Goal: Task Accomplishment & Management: Manage account settings

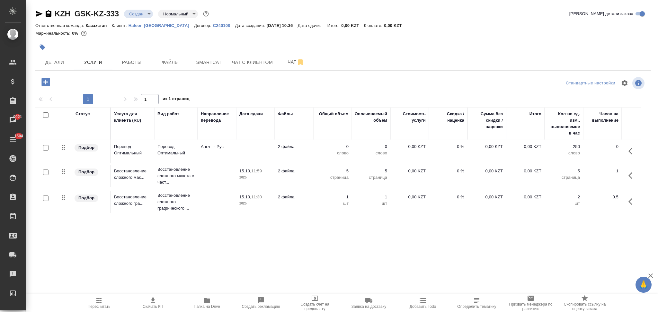
click at [47, 84] on icon "button" at bounding box center [45, 82] width 8 height 8
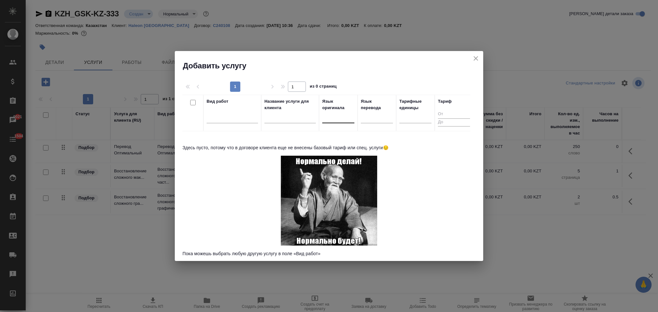
click at [330, 121] on div at bounding box center [338, 116] width 32 height 9
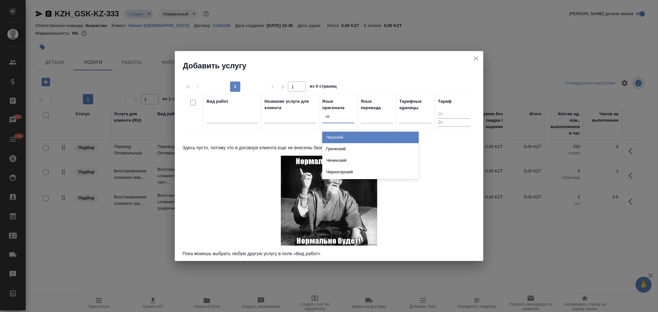
type input "чеш"
click at [353, 135] on div "Чешский" at bounding box center [370, 138] width 96 height 12
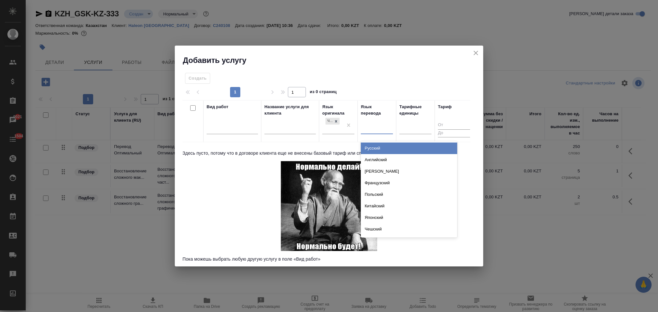
click at [366, 129] on div at bounding box center [377, 127] width 32 height 9
type input "рус"
click at [374, 147] on div "Русский" at bounding box center [409, 149] width 96 height 12
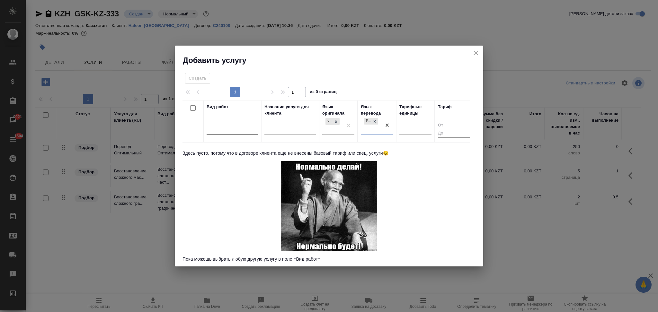
click at [227, 131] on div at bounding box center [232, 128] width 51 height 9
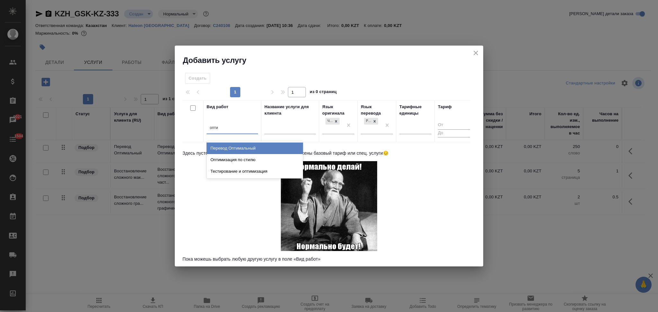
type input "оптим"
click at [233, 148] on div "Перевод Оптимальный" at bounding box center [255, 149] width 96 height 12
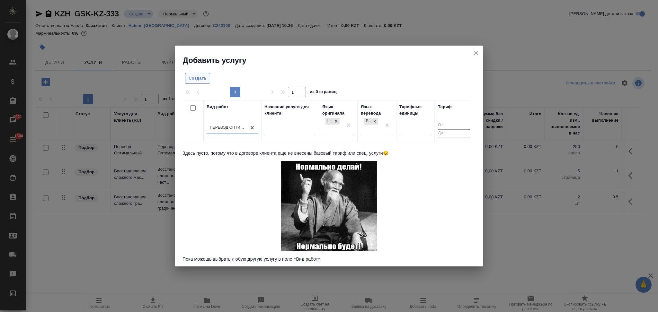
click at [201, 80] on span "Создать" at bounding box center [198, 78] width 18 height 7
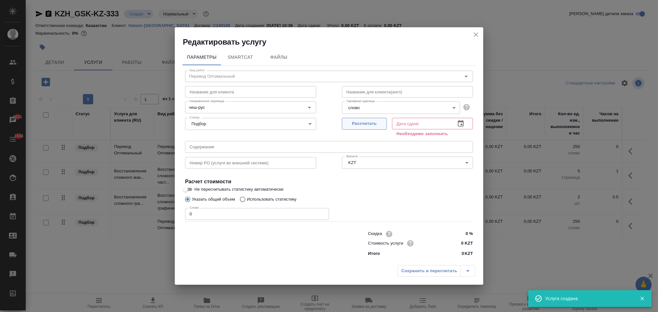
click at [369, 124] on span "Рассчитать" at bounding box center [365, 123] width 38 height 7
type input "[DATE] 11:36"
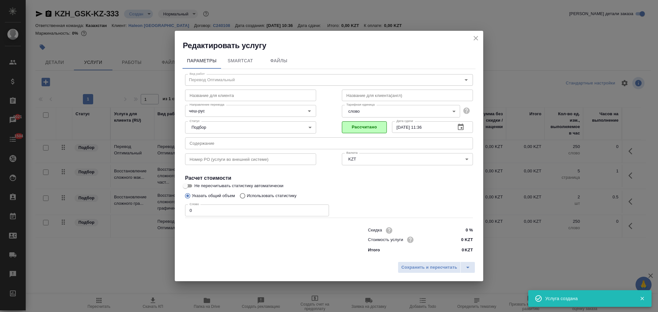
click at [474, 39] on icon "close" at bounding box center [476, 38] width 8 height 8
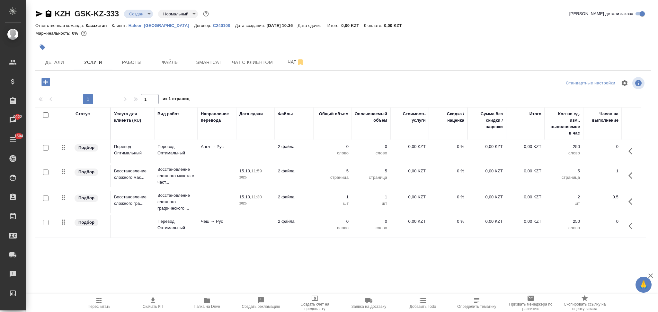
click at [38, 15] on icon "button" at bounding box center [39, 14] width 7 height 6
click at [44, 146] on input "checkbox" at bounding box center [45, 147] width 5 height 5
checkbox input "true"
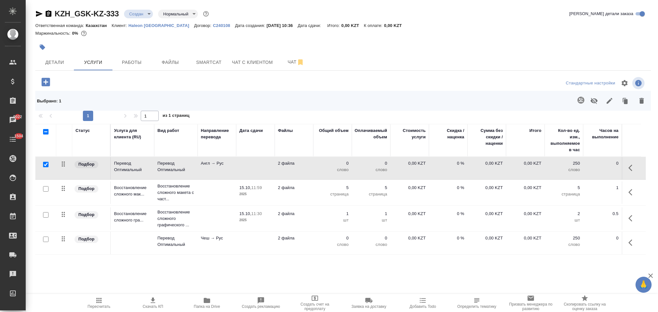
click at [303, 174] on td "2 файла" at bounding box center [294, 168] width 39 height 23
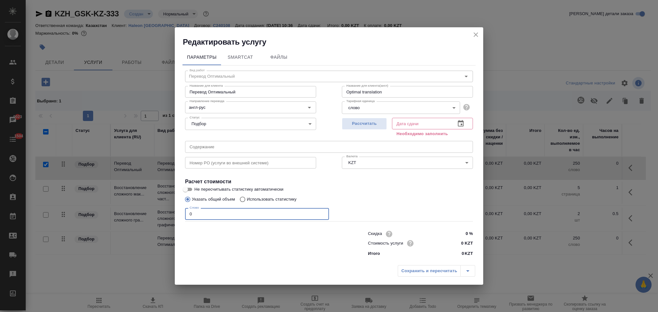
drag, startPoint x: 202, startPoint y: 216, endPoint x: 175, endPoint y: 212, distance: 27.1
click at [175, 212] on div "Параметры SmartCat Файлы Вид работ Перевод Оптимальный Вид работ Название для к…" at bounding box center [329, 154] width 309 height 215
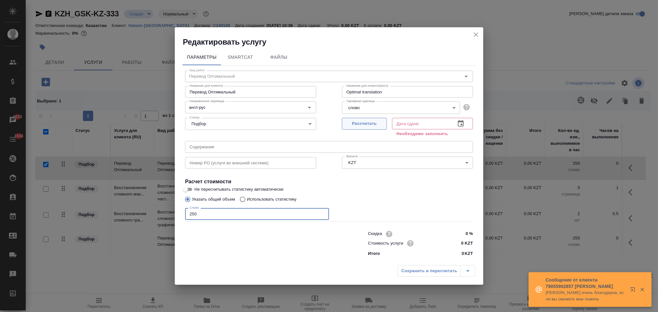
type input "250"
click at [356, 126] on span "Рассчитать" at bounding box center [365, 123] width 38 height 7
type input "[DATE] 12:46"
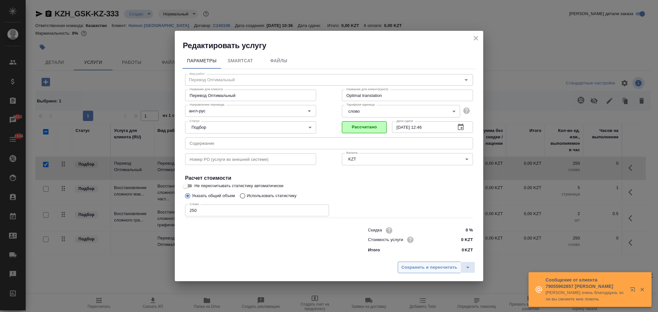
click at [420, 269] on span "Сохранить и пересчитать" at bounding box center [430, 267] width 56 height 7
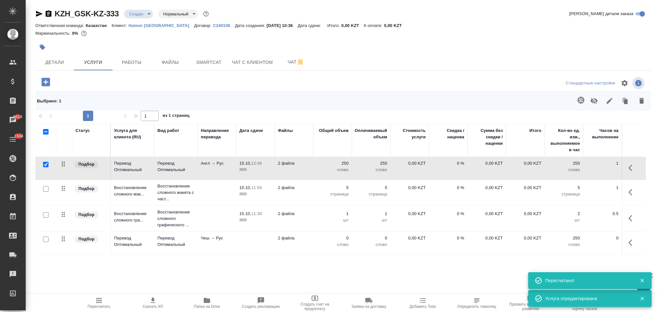
click at [44, 163] on input "checkbox" at bounding box center [45, 164] width 5 height 5
checkbox input "false"
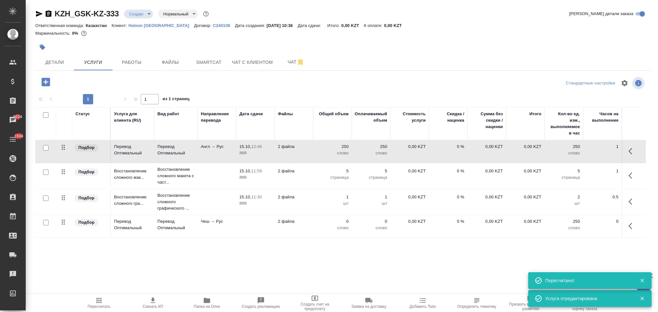
click at [45, 223] on input "checkbox" at bounding box center [45, 222] width 5 height 5
checkbox input "true"
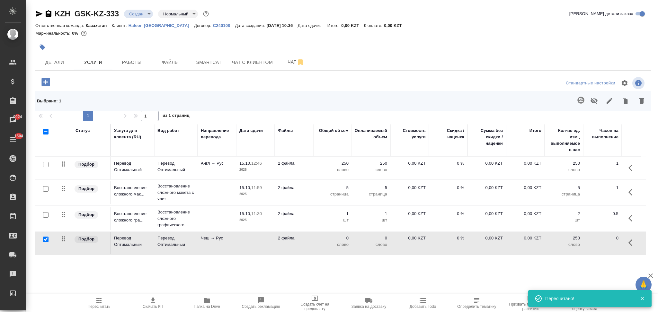
click at [577, 102] on icon "button" at bounding box center [581, 100] width 8 height 8
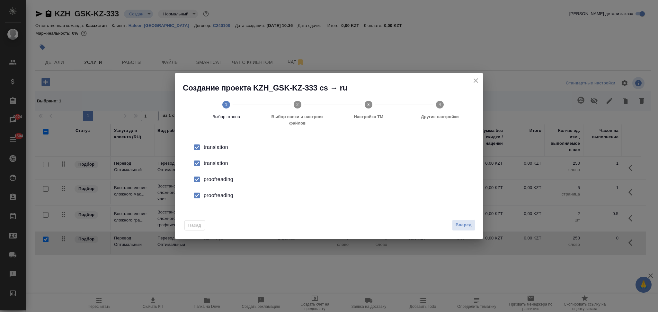
click at [204, 163] on div "translation" at bounding box center [336, 164] width 264 height 8
click at [217, 180] on div "proofreading" at bounding box center [336, 180] width 264 height 8
click at [218, 194] on div "proofreading" at bounding box center [336, 196] width 264 height 8
click at [458, 226] on span "Вперед" at bounding box center [464, 225] width 16 height 7
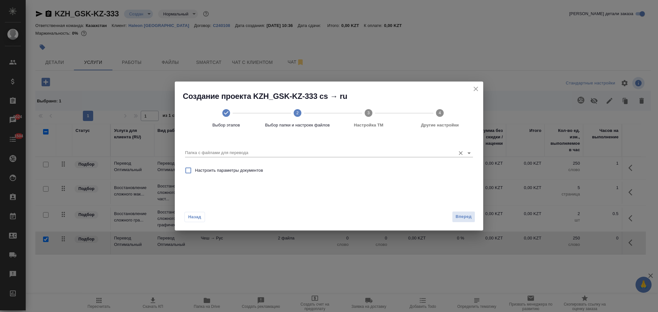
click at [245, 154] on input "Папка с файлами для перевода" at bounding box center [318, 153] width 267 height 8
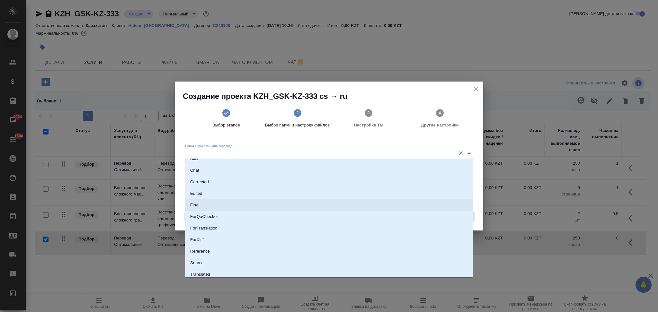
scroll to position [33, 0]
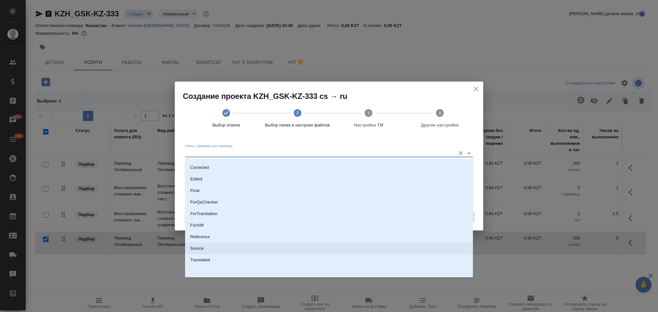
click at [222, 246] on li "Source" at bounding box center [329, 249] width 288 height 12
type input "Source"
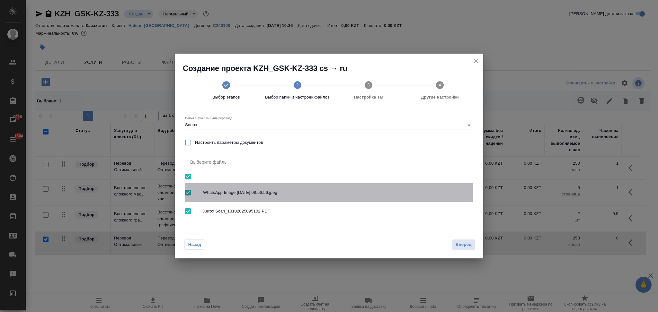
click at [189, 194] on input "checkbox" at bounding box center [188, 193] width 14 height 14
checkbox input "false"
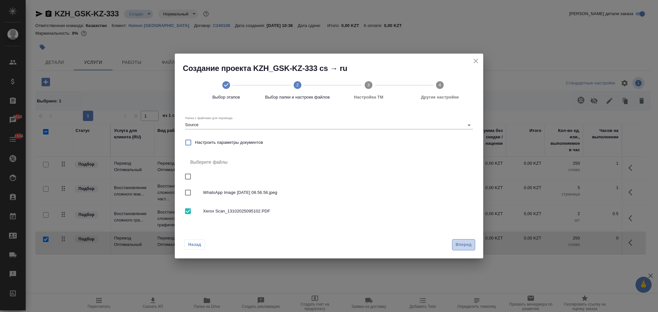
click at [457, 246] on span "Вперед" at bounding box center [464, 244] width 16 height 7
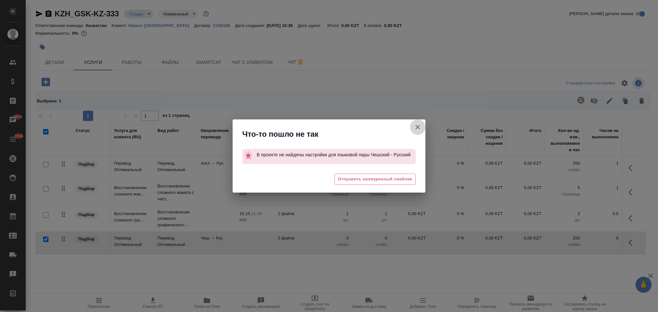
click at [415, 125] on icon "button" at bounding box center [418, 127] width 8 height 8
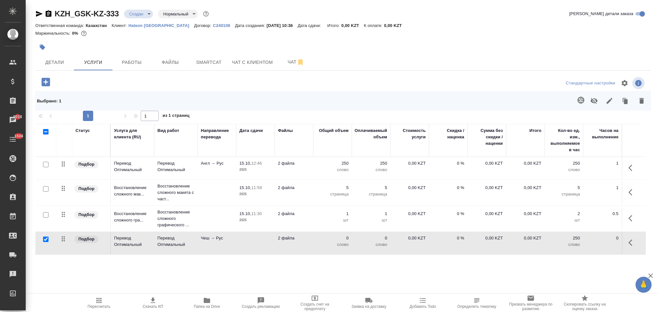
click at [46, 240] on input "checkbox" at bounding box center [45, 239] width 5 height 5
checkbox input "false"
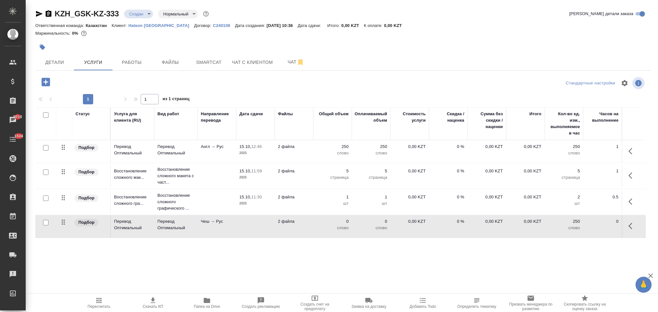
click at [44, 150] on input "checkbox" at bounding box center [45, 147] width 5 height 5
checkbox input "true"
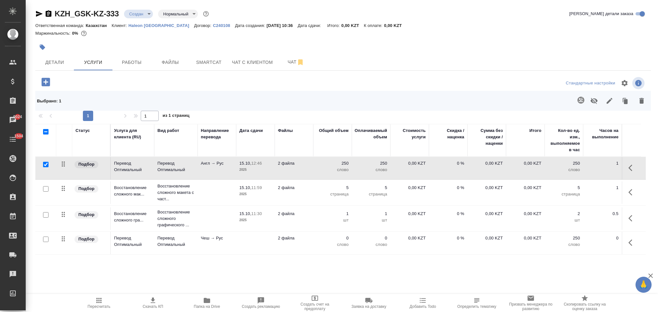
click at [578, 98] on icon "button" at bounding box center [581, 100] width 7 height 7
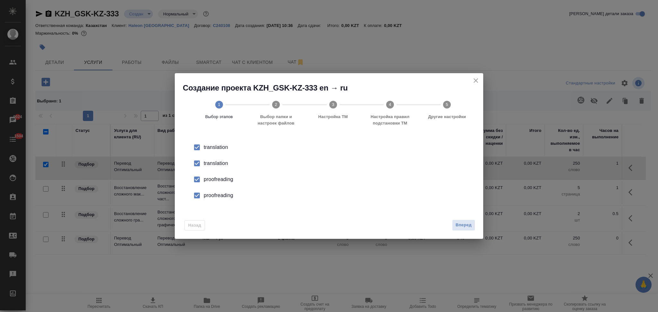
click at [220, 161] on div "translation" at bounding box center [336, 164] width 264 height 8
drag, startPoint x: 220, startPoint y: 161, endPoint x: 222, endPoint y: 179, distance: 17.8
click at [222, 179] on div "proofreading" at bounding box center [336, 180] width 264 height 8
click at [223, 192] on div "proofreading" at bounding box center [336, 196] width 264 height 8
click at [455, 227] on button "Вперед" at bounding box center [463, 225] width 23 height 11
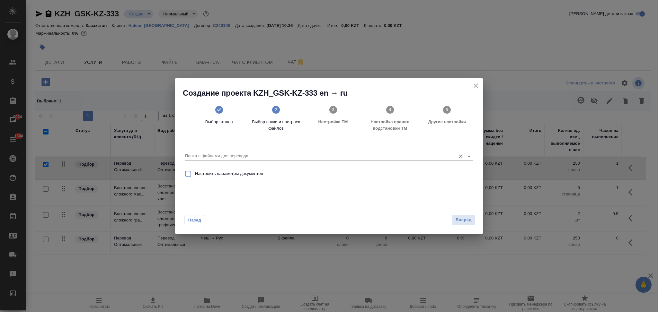
click at [235, 156] on input "Папка с файлами для перевода" at bounding box center [318, 156] width 267 height 8
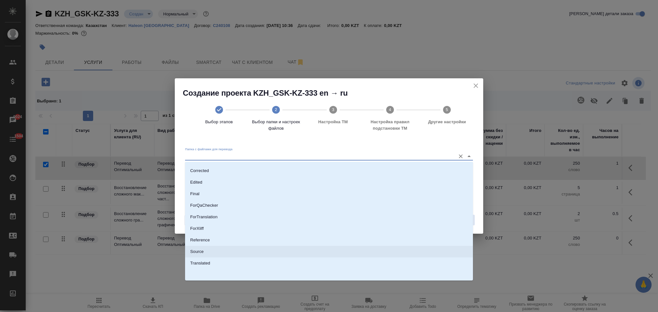
click at [215, 254] on li "Source" at bounding box center [329, 252] width 288 height 12
type input "Source"
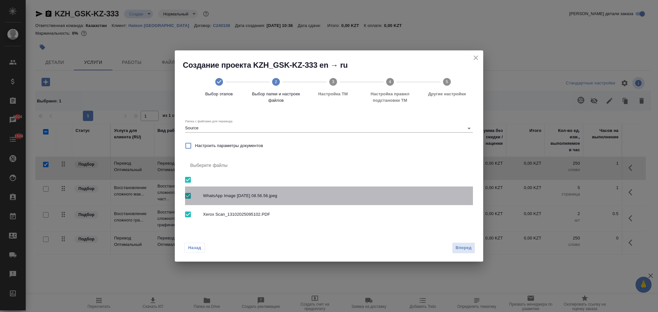
click at [187, 196] on input "checkbox" at bounding box center [188, 196] width 14 height 14
checkbox input "false"
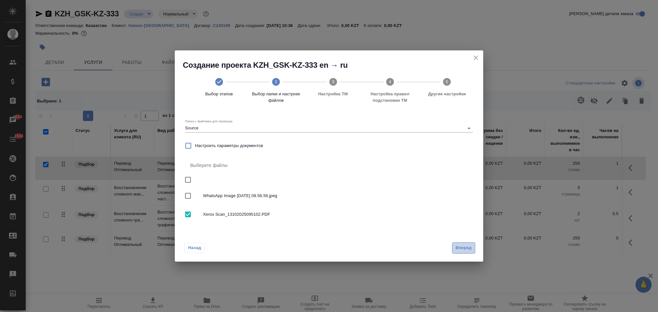
click at [457, 247] on span "Вперед" at bounding box center [464, 248] width 16 height 7
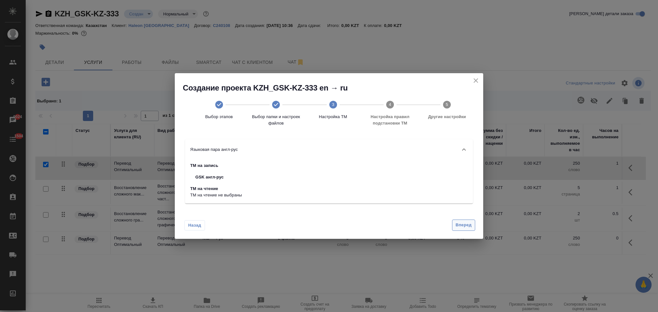
click at [464, 222] on span "Вперед" at bounding box center [464, 225] width 16 height 7
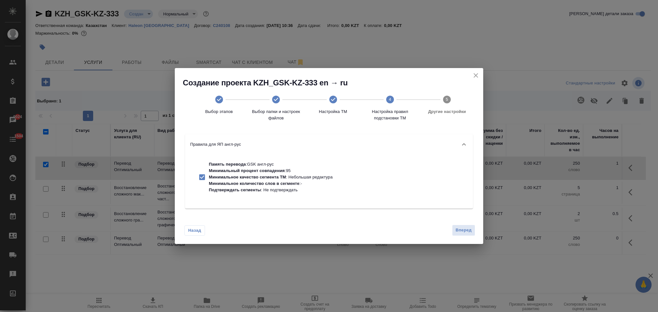
click at [283, 172] on p "Минимальный процент совпадения" at bounding box center [247, 170] width 76 height 5
checkbox input "false"
click at [462, 231] on span "Вперед" at bounding box center [464, 230] width 16 height 7
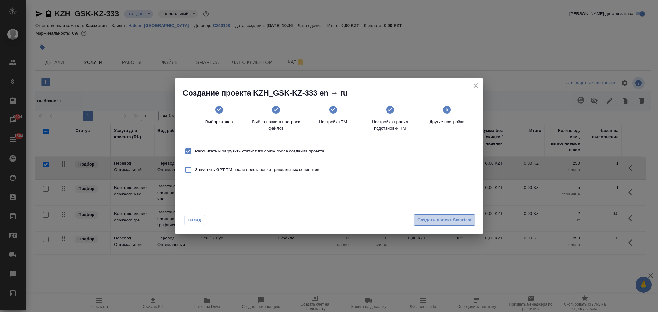
click at [430, 223] on span "Создать проект Smartcat" at bounding box center [445, 220] width 54 height 7
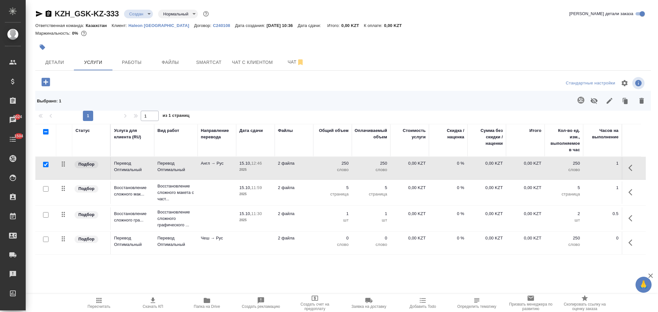
click at [45, 167] on input "checkbox" at bounding box center [45, 164] width 5 height 5
checkbox input "false"
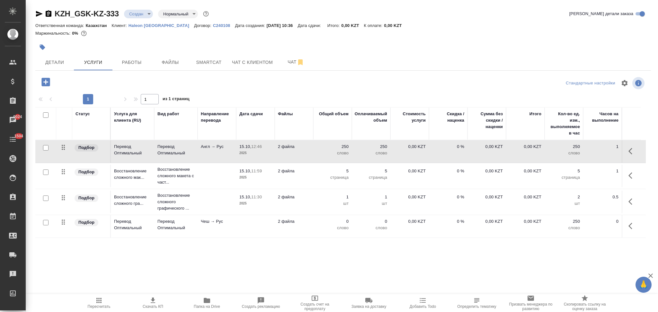
click at [244, 231] on td at bounding box center [255, 226] width 39 height 23
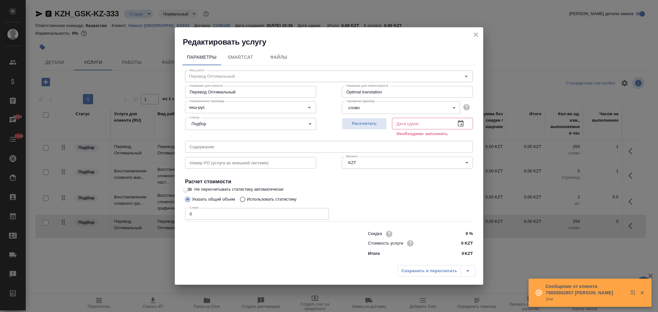
click at [475, 33] on icon "close" at bounding box center [476, 34] width 5 height 5
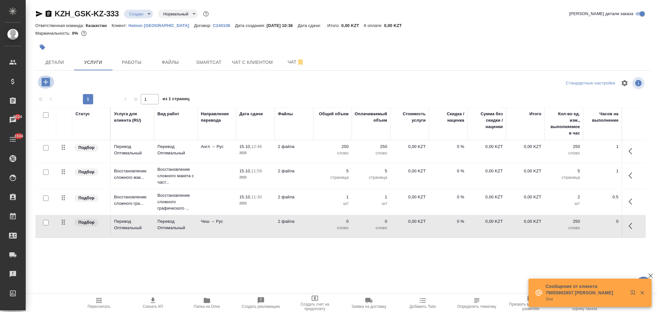
click at [48, 77] on icon "button" at bounding box center [45, 82] width 11 height 11
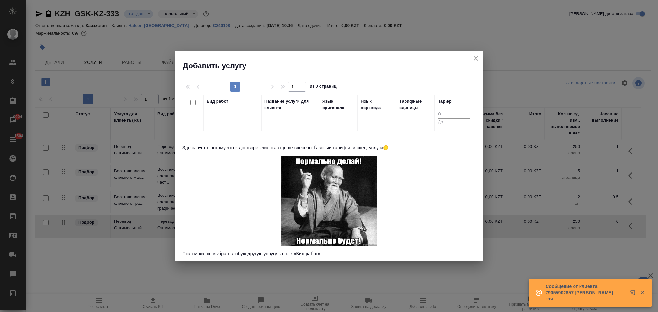
click at [330, 116] on div at bounding box center [338, 116] width 32 height 9
type input "польс"
click at [333, 138] on div "Польский" at bounding box center [370, 138] width 96 height 12
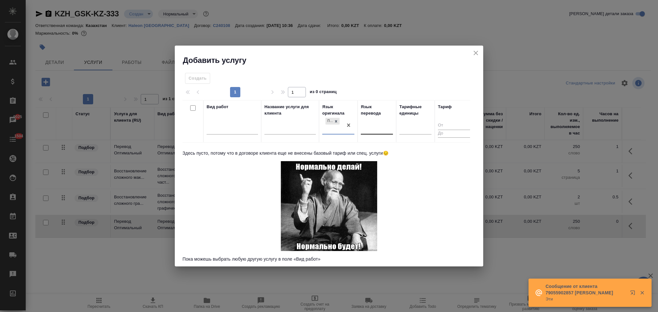
click at [369, 130] on div at bounding box center [377, 128] width 32 height 9
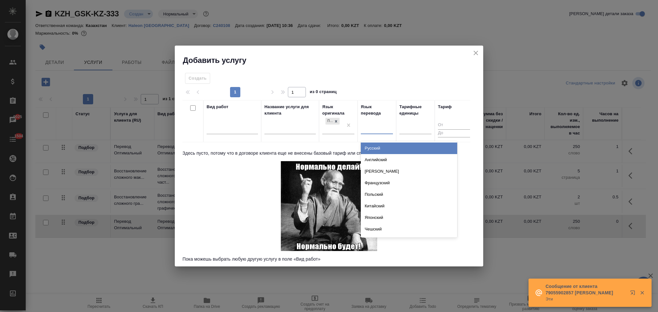
click at [371, 146] on div "Русский" at bounding box center [409, 149] width 96 height 12
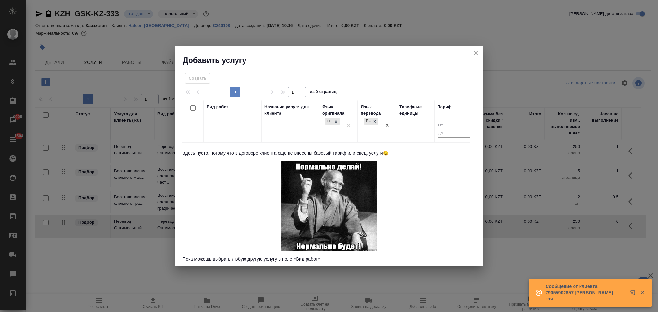
click at [246, 129] on div at bounding box center [232, 128] width 51 height 9
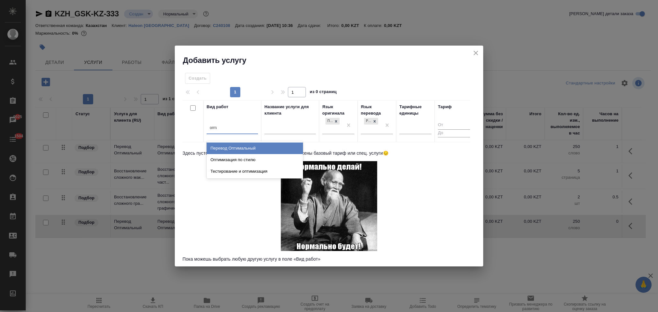
type input "оптим"
click at [246, 146] on div "Перевод Оптимальный" at bounding box center [255, 149] width 96 height 12
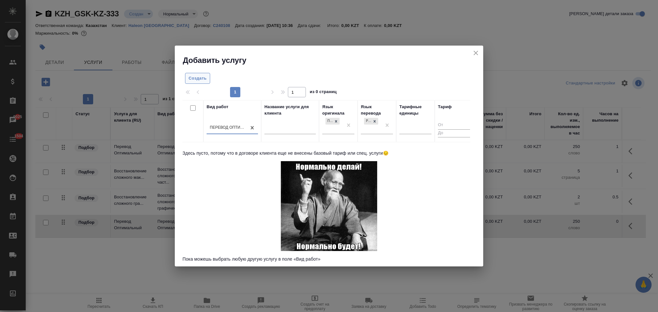
click at [199, 73] on button "Создать" at bounding box center [197, 78] width 25 height 11
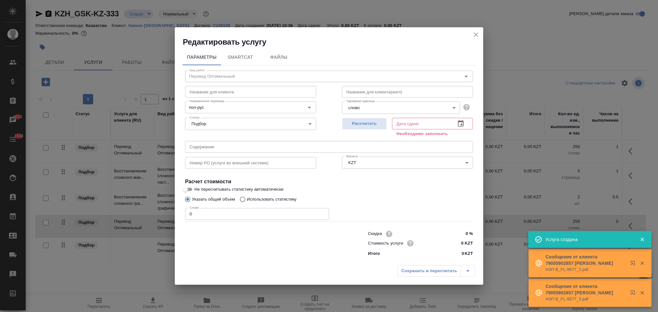
click at [477, 32] on icon "close" at bounding box center [476, 35] width 8 height 8
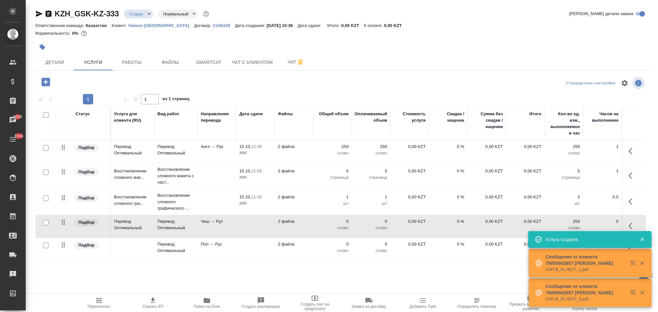
drag, startPoint x: 46, startPoint y: 247, endPoint x: 50, endPoint y: 247, distance: 3.6
click at [47, 247] on input "checkbox" at bounding box center [45, 245] width 5 height 5
checkbox input "true"
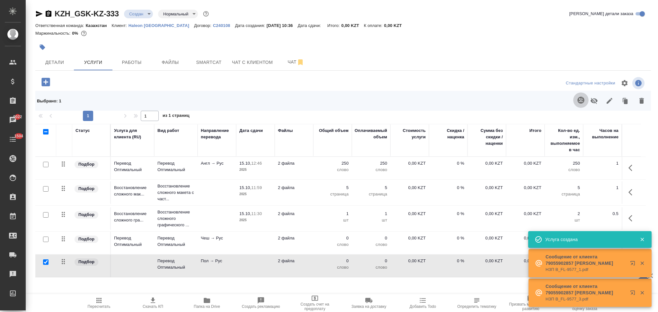
click at [578, 100] on icon "button" at bounding box center [581, 100] width 7 height 7
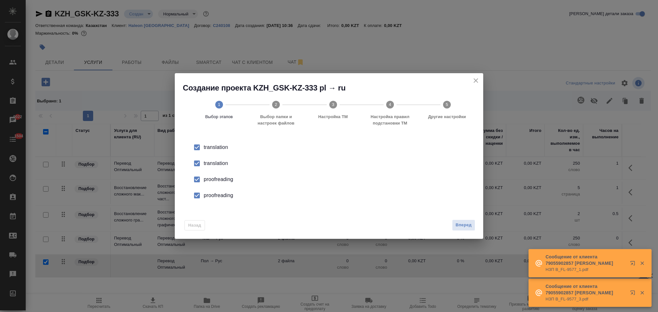
click at [222, 161] on div "translation" at bounding box center [336, 164] width 264 height 8
drag, startPoint x: 222, startPoint y: 161, endPoint x: 219, endPoint y: 183, distance: 21.8
click at [219, 183] on div "proofreading" at bounding box center [336, 180] width 264 height 8
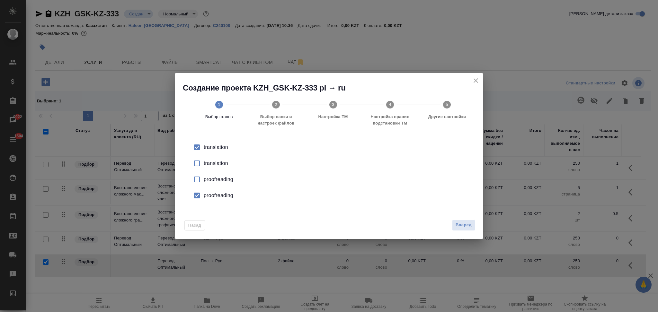
drag, startPoint x: 221, startPoint y: 195, endPoint x: 372, endPoint y: 216, distance: 152.5
click at [222, 195] on div "proofreading" at bounding box center [336, 196] width 264 height 8
click at [460, 231] on button "Вперед" at bounding box center [463, 225] width 23 height 11
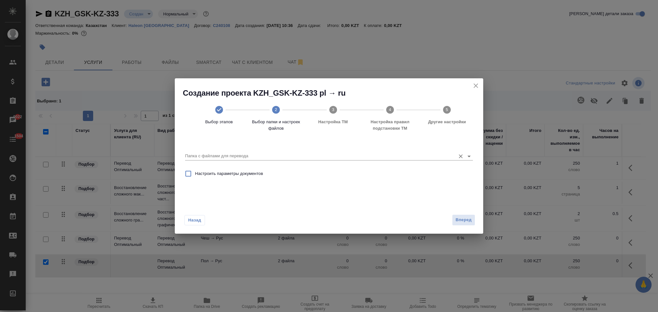
click at [249, 155] on input "Папка с файлами для перевода" at bounding box center [318, 156] width 267 height 8
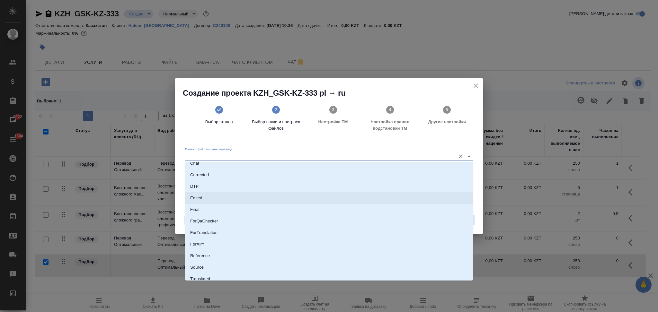
scroll to position [45, 0]
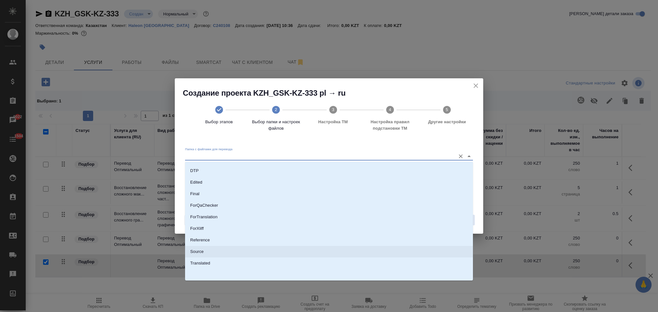
click at [213, 253] on li "Source" at bounding box center [329, 252] width 288 height 12
type input "Source"
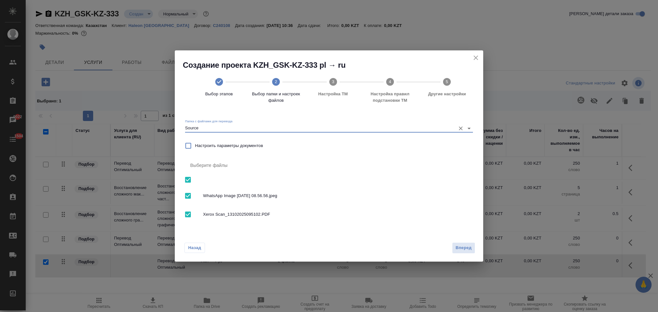
click at [188, 197] on input "checkbox" at bounding box center [188, 196] width 14 height 14
checkbox input "false"
click at [467, 249] on span "Вперед" at bounding box center [464, 248] width 16 height 7
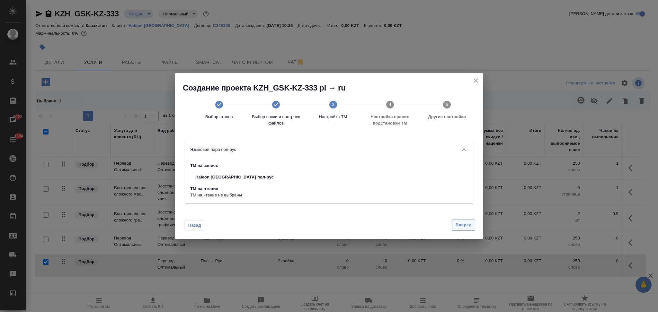
click at [454, 228] on button "Вперед" at bounding box center [463, 225] width 23 height 11
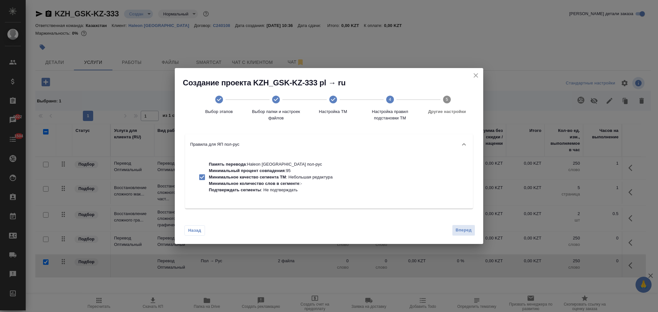
click at [280, 180] on p "Минимальное качество сегмента ТМ : Небольшая редактура" at bounding box center [271, 177] width 124 height 6
checkbox input "false"
drag, startPoint x: 469, startPoint y: 234, endPoint x: 461, endPoint y: 231, distance: 8.8
click at [468, 234] on button "Вперед" at bounding box center [463, 230] width 23 height 11
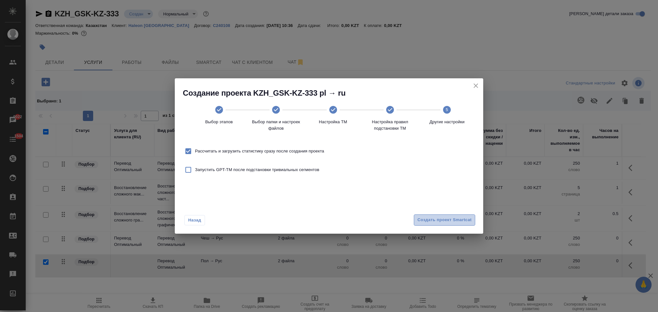
click at [442, 219] on span "Создать проект Smartcat" at bounding box center [445, 220] width 54 height 7
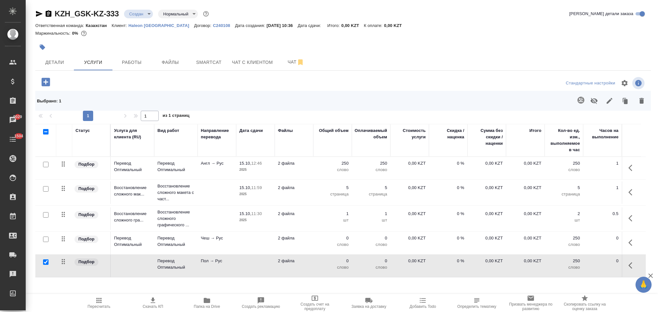
click at [630, 245] on icon "button" at bounding box center [631, 243] width 4 height 6
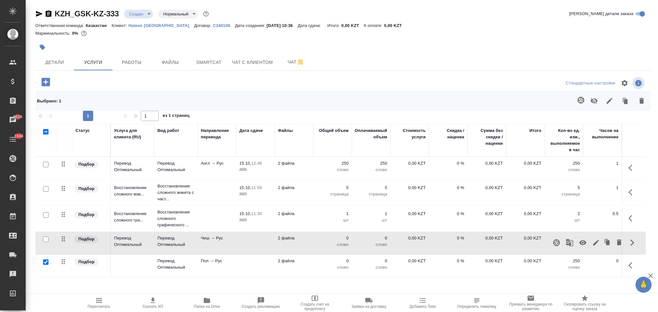
click at [582, 244] on icon "button" at bounding box center [583, 243] width 8 height 8
click at [255, 269] on td at bounding box center [255, 266] width 39 height 23
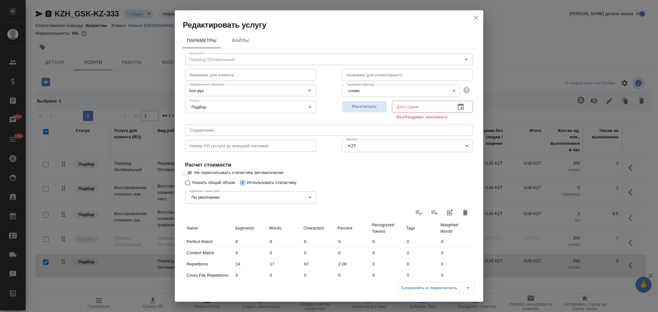
scroll to position [133, 0]
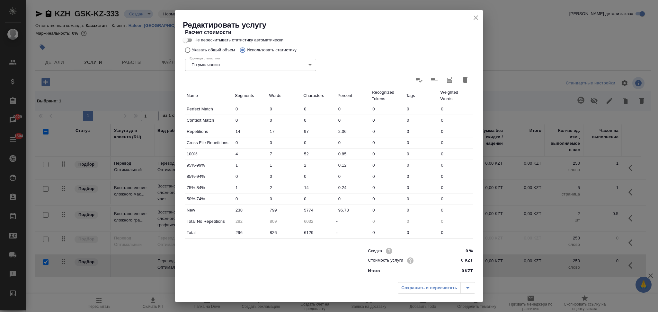
click at [476, 17] on icon "close" at bounding box center [476, 18] width 8 height 8
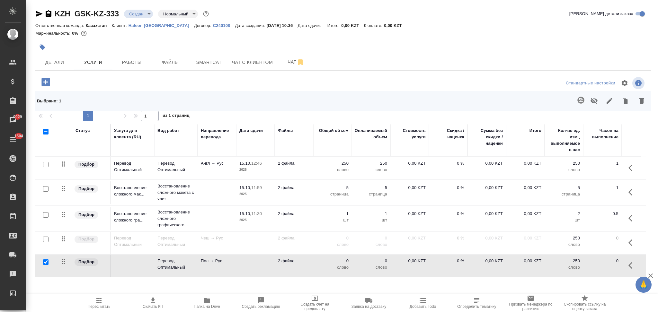
click at [98, 303] on icon "button" at bounding box center [99, 301] width 8 height 8
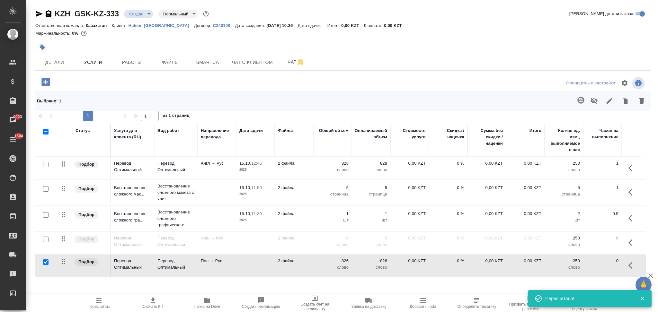
click at [309, 169] on td "2 файла" at bounding box center [294, 168] width 39 height 23
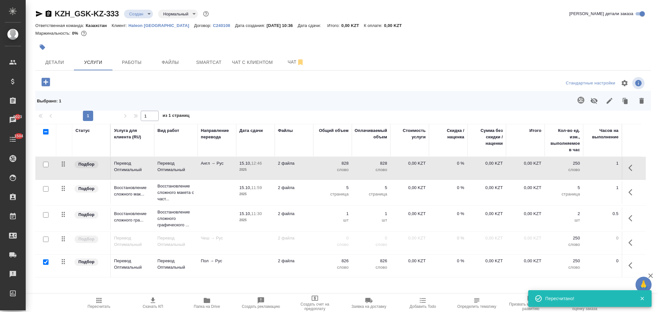
click at [309, 169] on td "2 файла" at bounding box center [294, 168] width 39 height 23
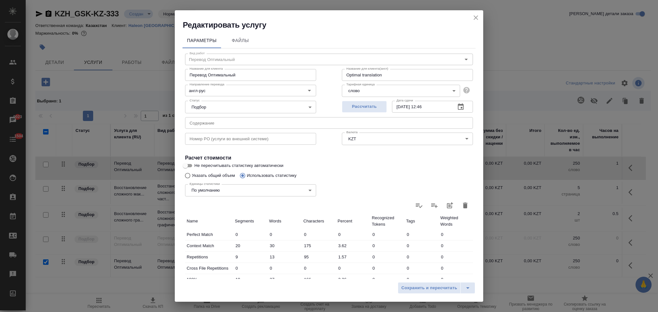
click at [463, 207] on icon "button" at bounding box center [465, 206] width 5 height 6
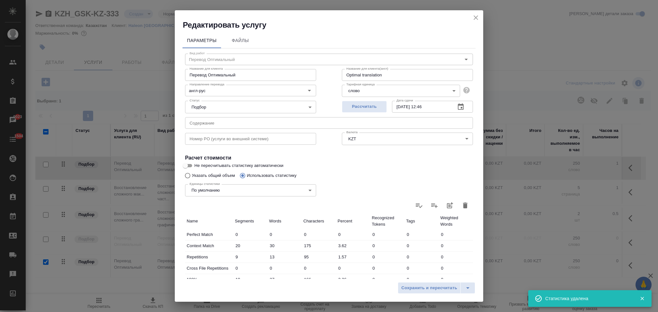
type input "0"
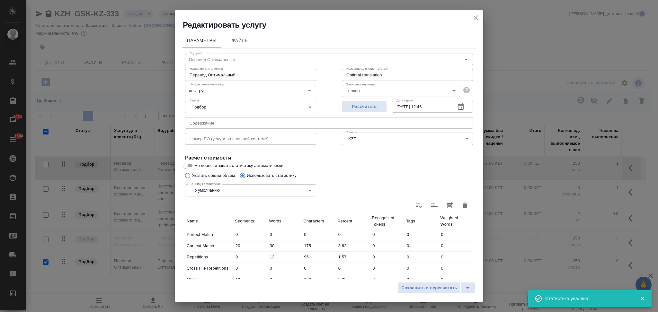
type input "0"
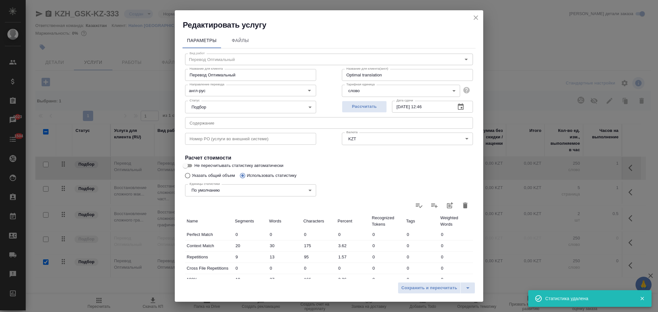
type input "0"
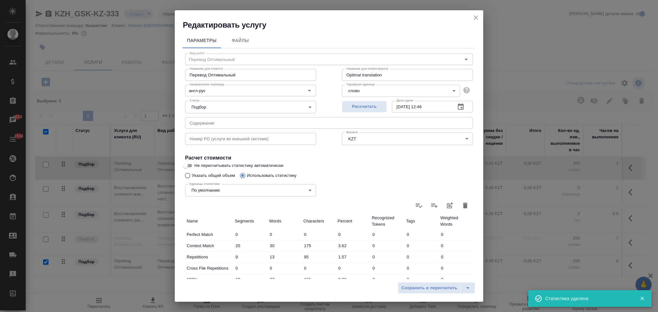
type input "0"
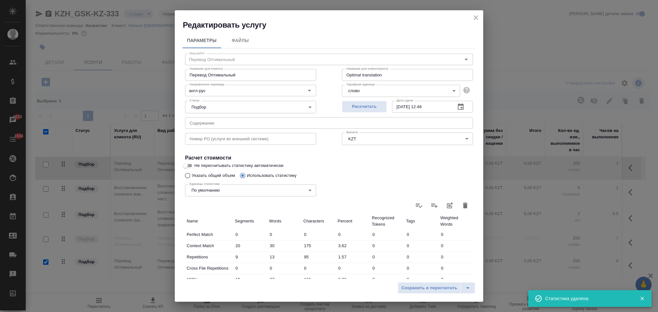
type input "0"
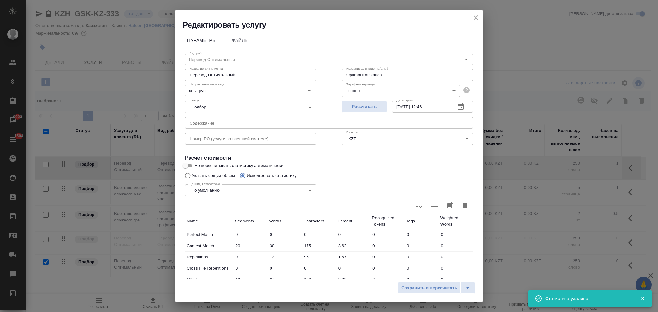
type input "0"
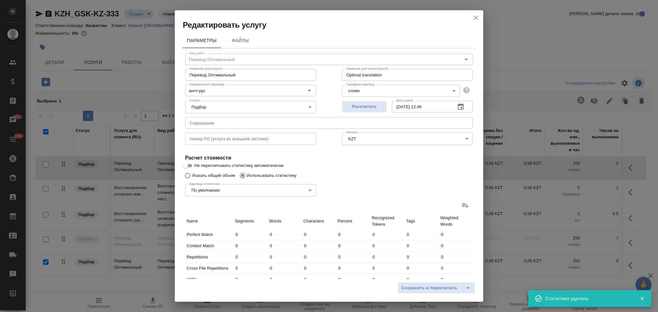
click at [188, 166] on input "Не пересчитывать статистику автоматически" at bounding box center [185, 166] width 23 height 8
checkbox input "true"
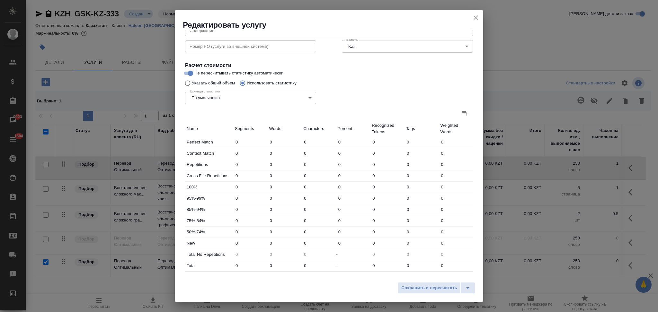
scroll to position [0, 0]
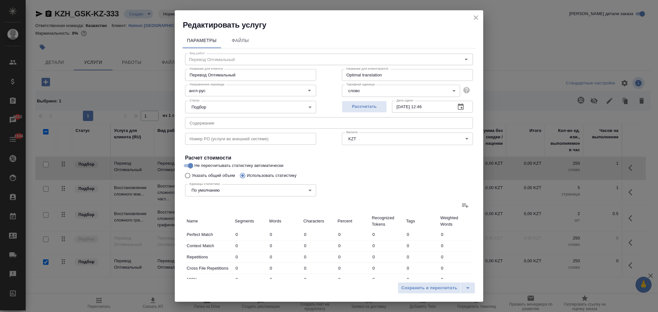
click at [188, 176] on input "Указать общий объем" at bounding box center [187, 176] width 10 height 12
radio input "true"
radio input "false"
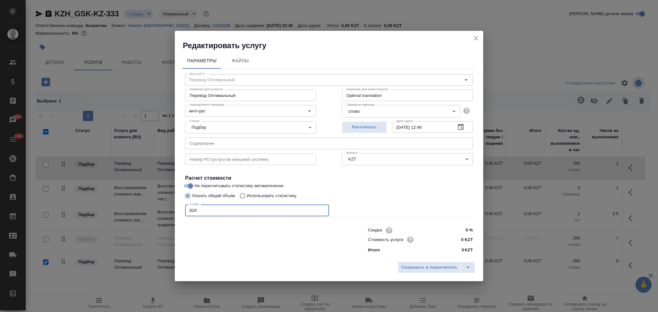
drag, startPoint x: 215, startPoint y: 208, endPoint x: 182, endPoint y: 206, distance: 33.2
click at [182, 206] on div "Параметры Файлы Вид работ Перевод Оптимальный Вид работ Название для клиента Пе…" at bounding box center [329, 155] width 309 height 208
type input "300"
click at [410, 267] on span "Сохранить и пересчитать" at bounding box center [430, 267] width 56 height 7
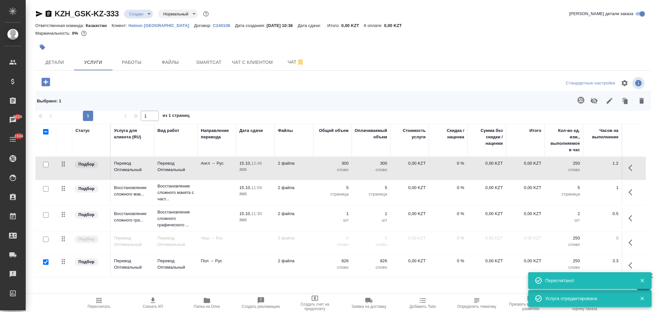
click at [306, 201] on td "2 файла" at bounding box center [294, 193] width 39 height 23
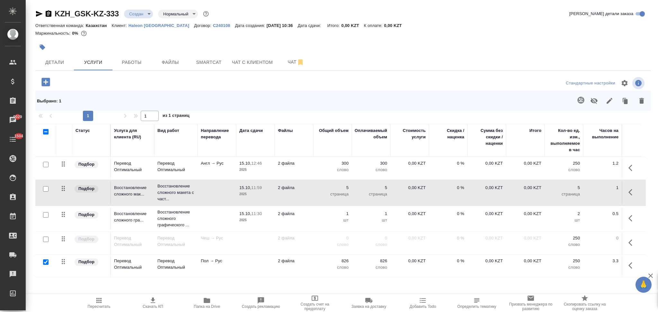
click at [306, 201] on td "2 файла" at bounding box center [294, 193] width 39 height 23
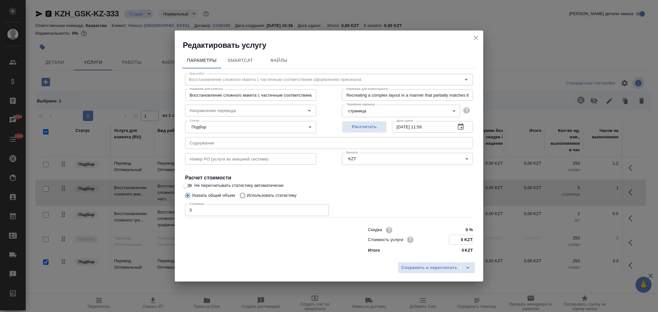
click at [461, 240] on input "0 KZT" at bounding box center [460, 239] width 23 height 9
type input "2325 KZT"
click at [445, 265] on span "Сохранить и пересчитать" at bounding box center [430, 268] width 56 height 7
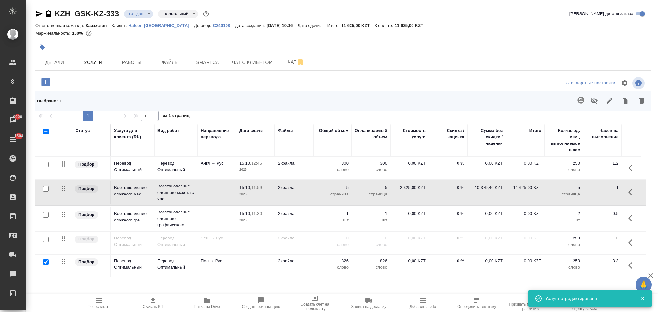
click at [310, 224] on td "2 файла" at bounding box center [294, 219] width 39 height 23
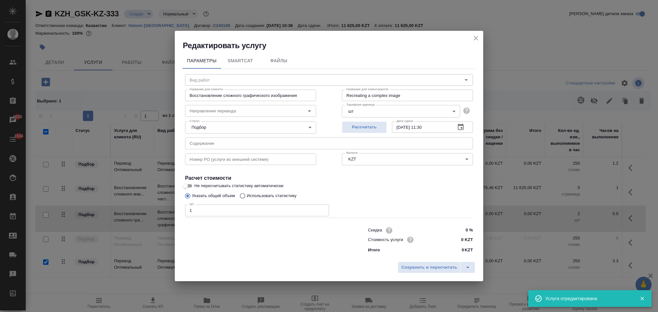
type input "Восстановление сложного графического изображения"
drag, startPoint x: 211, startPoint y: 217, endPoint x: 183, endPoint y: 213, distance: 28.9
click at [183, 213] on div "Скидка 0 % Стоимость услуги 0 KZT Итого 0 KZT" at bounding box center [329, 240] width 314 height 54
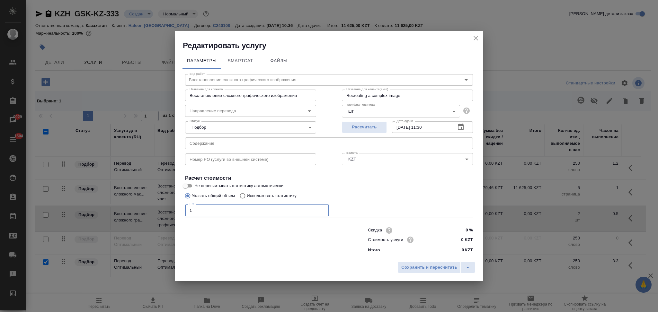
drag, startPoint x: 202, startPoint y: 213, endPoint x: 181, endPoint y: 213, distance: 21.2
click at [181, 213] on div "Параметры SmartCat Файлы Вид работ Восстановление сложного графического изображ…" at bounding box center [329, 155] width 309 height 208
type input "5625"
click at [409, 267] on span "Сохранить и пересчитать" at bounding box center [430, 267] width 56 height 7
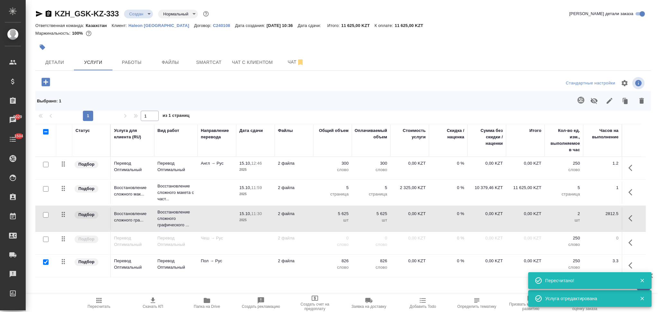
click at [99, 303] on icon "button" at bounding box center [98, 300] width 5 height 5
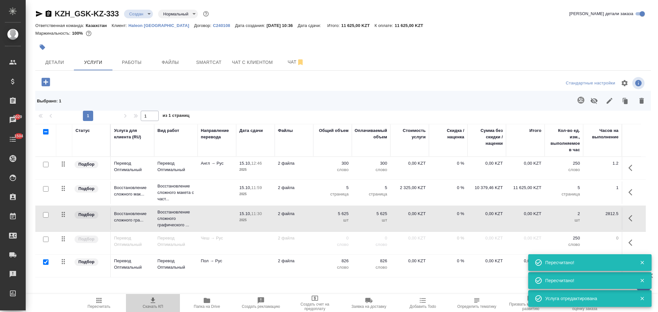
click at [150, 302] on icon "button" at bounding box center [153, 301] width 8 height 8
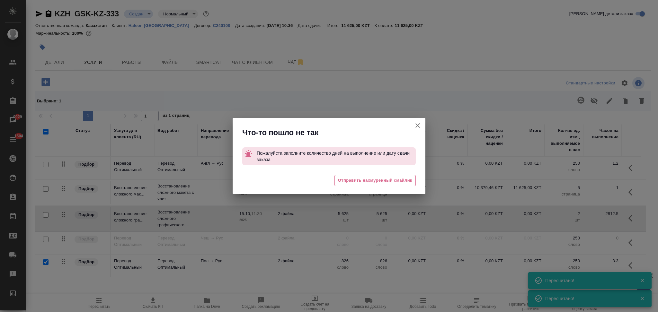
click at [416, 126] on icon "button" at bounding box center [418, 126] width 8 height 8
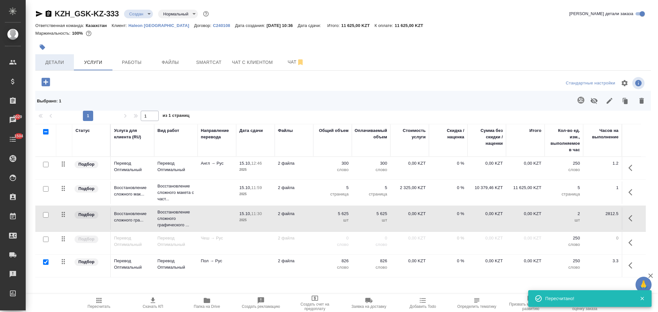
click at [64, 63] on span "Детали" at bounding box center [54, 63] width 31 height 8
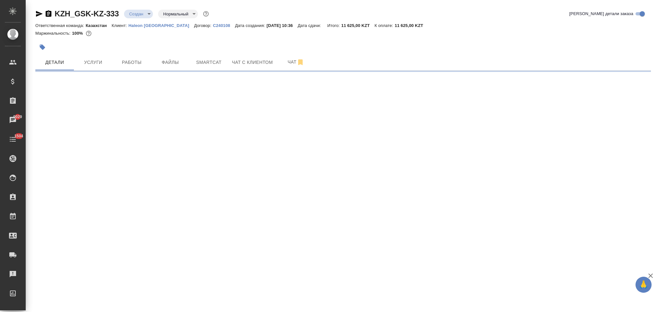
select select "RU"
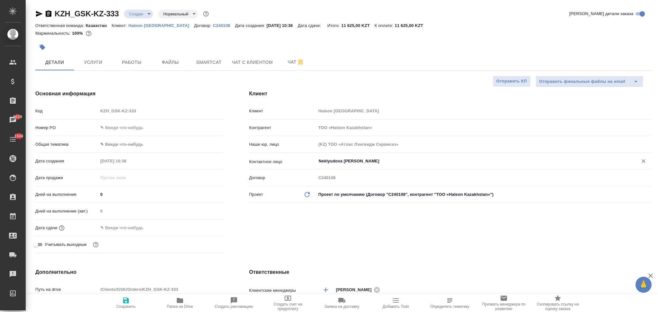
type input "[PERSON_NAME]"
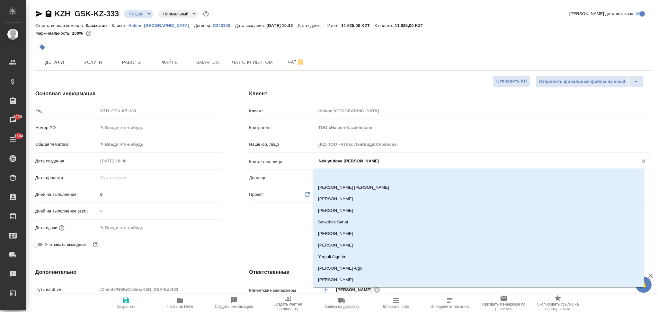
click at [367, 162] on input "Neklyudova [PERSON_NAME]" at bounding box center [473, 162] width 310 height 8
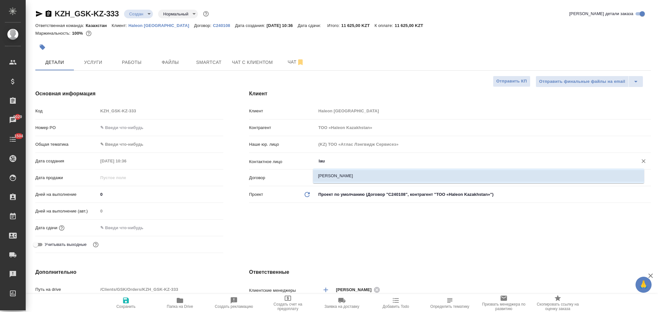
click at [354, 176] on li "[PERSON_NAME]" at bounding box center [478, 176] width 331 height 12
type input "[PERSON_NAME]"
type textarea "x"
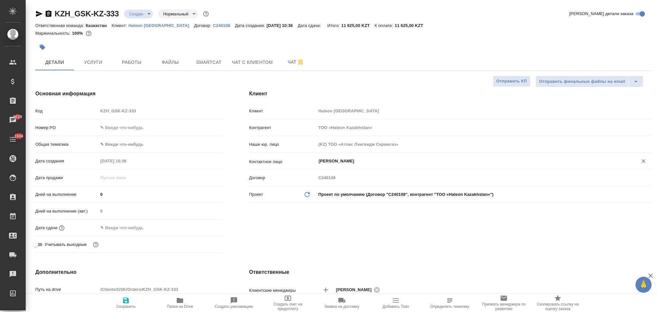
type input "[PERSON_NAME]"
click at [125, 303] on icon "button" at bounding box center [126, 301] width 6 height 6
type textarea "x"
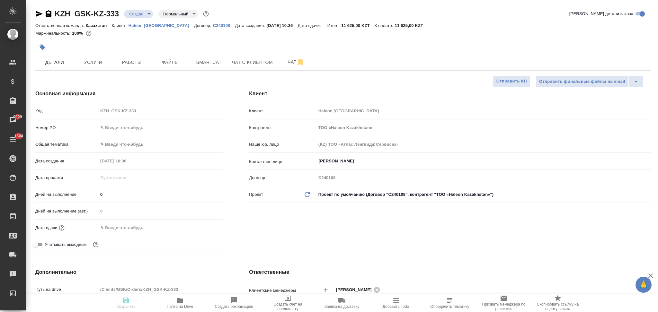
type textarea "x"
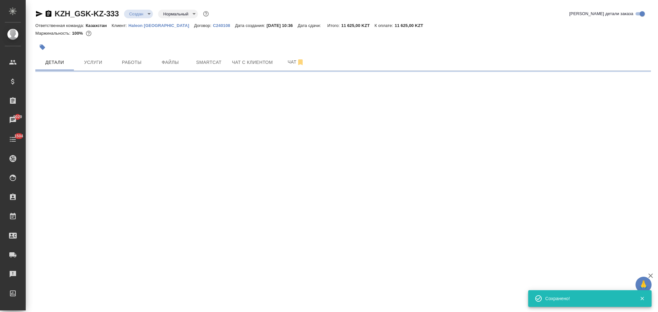
select select "RU"
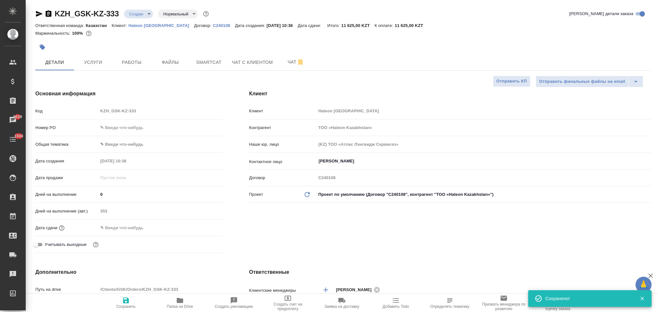
type textarea "x"
click at [125, 228] on input "text" at bounding box center [126, 227] width 56 height 9
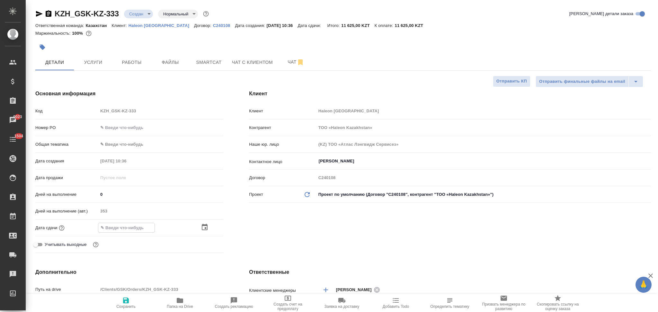
click at [201, 228] on icon "button" at bounding box center [205, 228] width 8 height 8
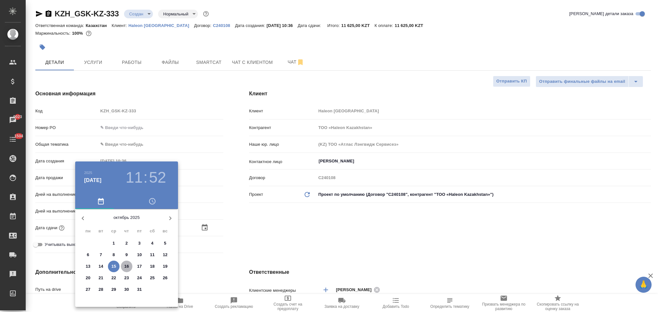
click at [126, 268] on p "16" at bounding box center [126, 267] width 5 height 6
type input "[DATE] 11:52"
type textarea "x"
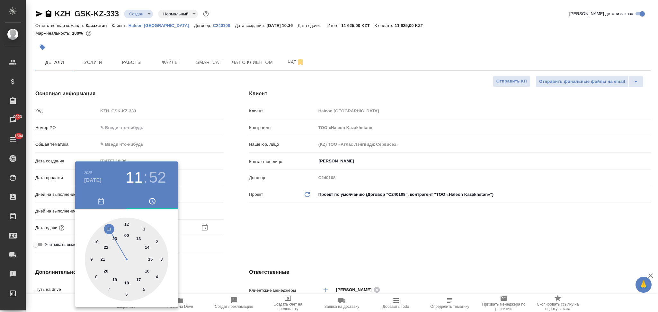
click at [227, 268] on div at bounding box center [329, 156] width 658 height 312
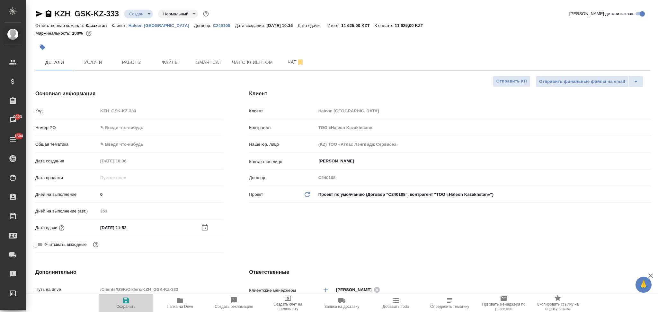
click at [126, 301] on icon "button" at bounding box center [126, 301] width 6 height 6
type textarea "x"
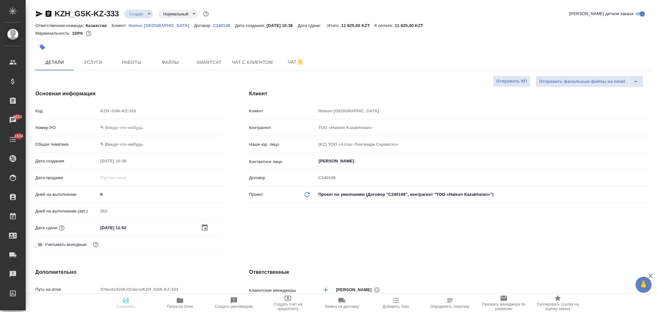
type textarea "x"
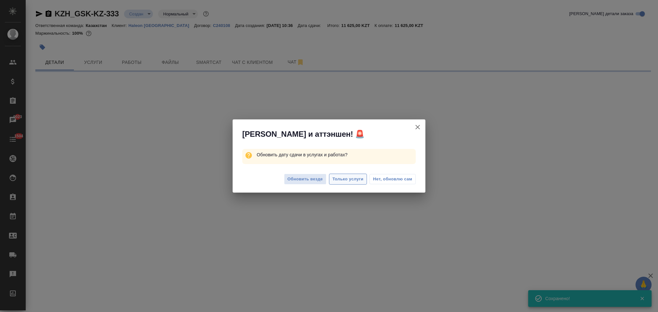
select select "RU"
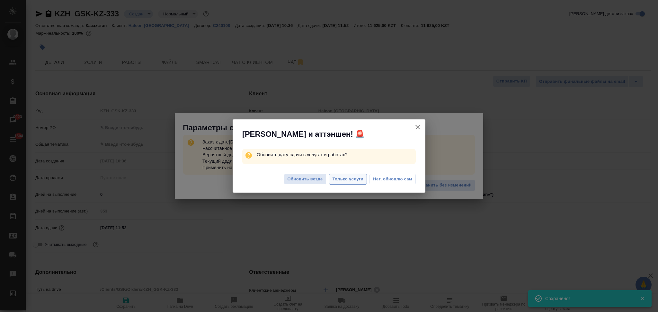
click at [339, 178] on span "Только услуги" at bounding box center [348, 179] width 31 height 7
type textarea "x"
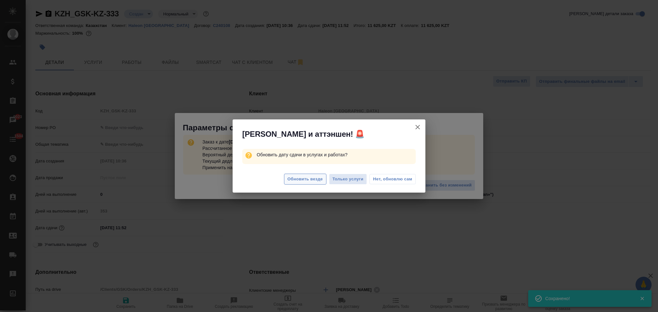
type textarea "x"
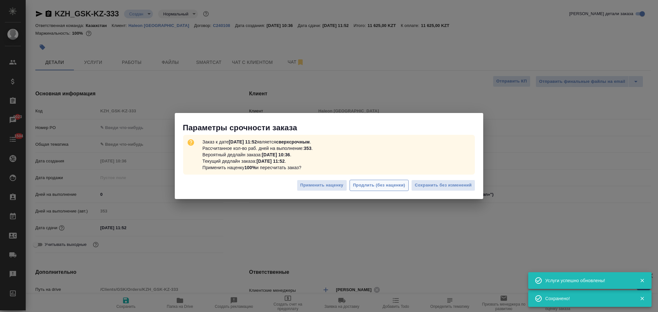
click at [368, 185] on span "Продлить (без наценки)" at bounding box center [379, 185] width 52 height 7
type textarea "x"
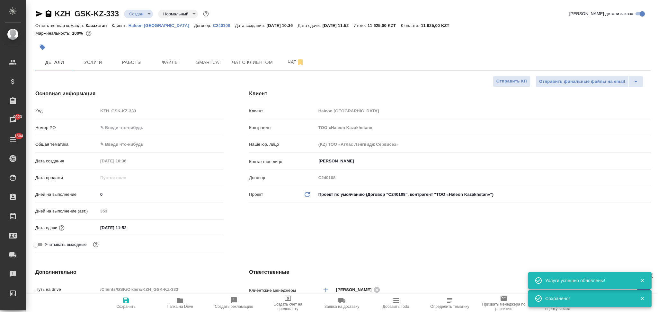
type textarea "x"
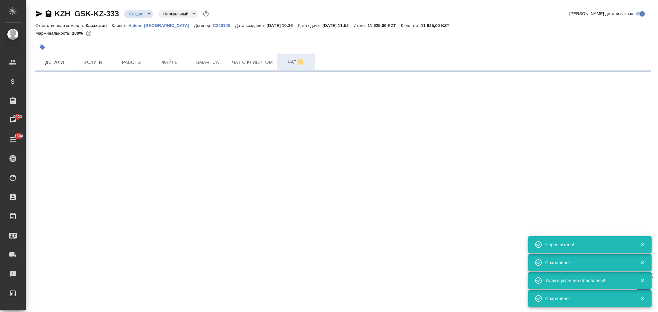
select select "RU"
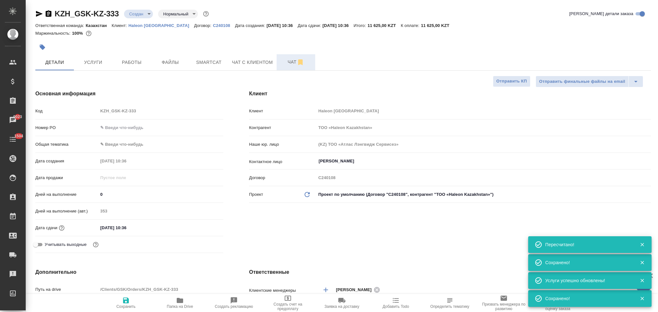
type textarea "x"
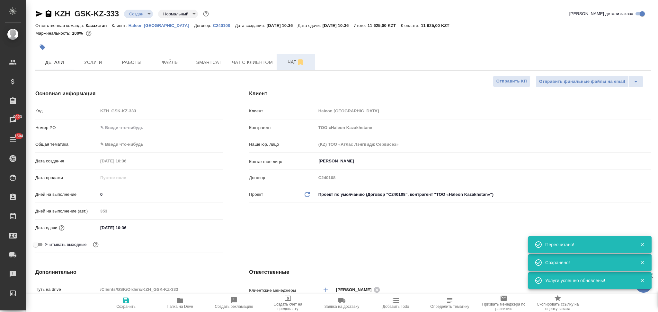
click at [287, 63] on span "Чат" at bounding box center [296, 62] width 31 height 8
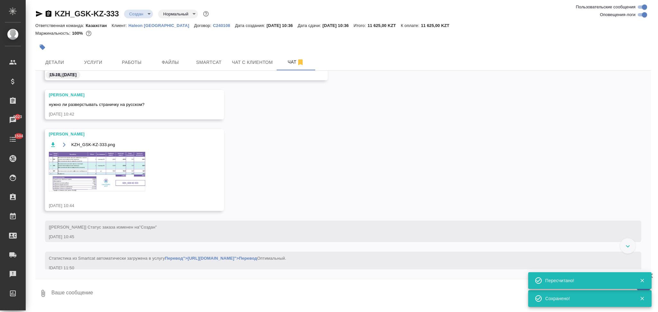
scroll to position [72, 0]
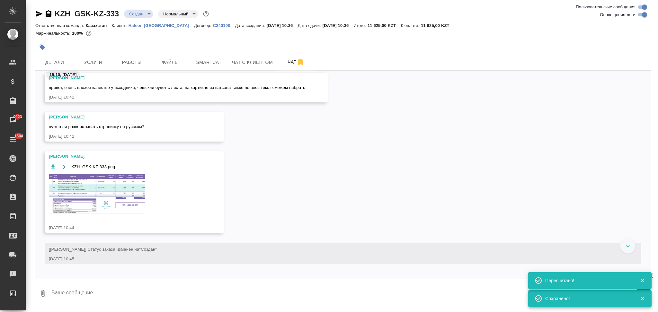
click at [87, 195] on img at bounding box center [97, 194] width 96 height 40
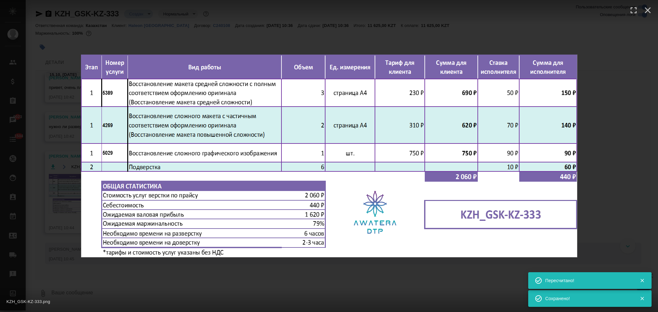
click at [63, 196] on div "KZH_GSK-KZ-333.png 1 of 1" at bounding box center [329, 156] width 658 height 312
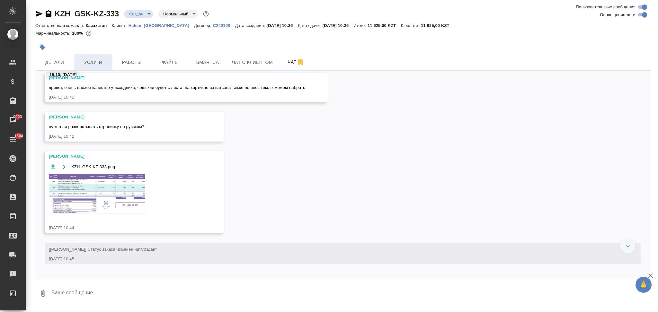
click at [93, 57] on button "Услуги" at bounding box center [93, 62] width 39 height 16
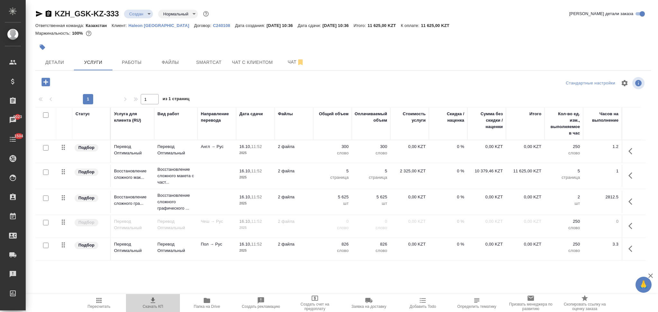
click at [151, 303] on icon "button" at bounding box center [153, 300] width 5 height 5
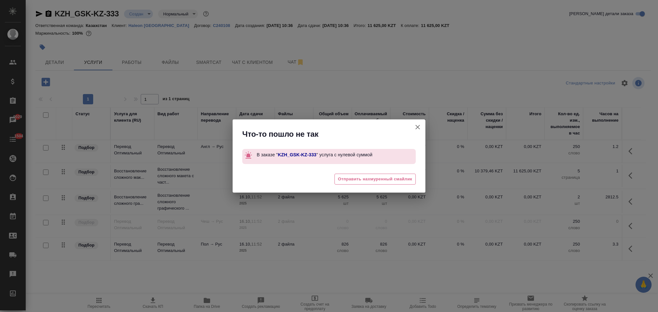
click at [420, 123] on button "[PERSON_NAME] детали заказа" at bounding box center [417, 127] width 15 height 15
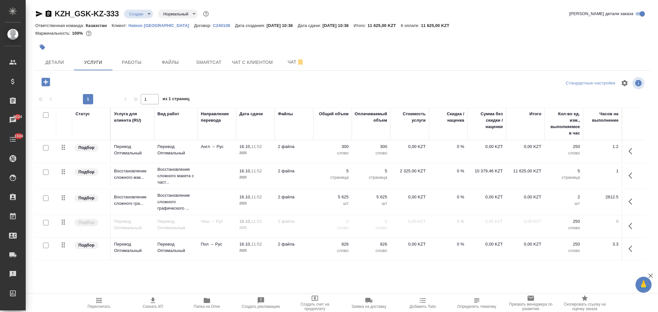
click at [309, 151] on td "2 файла" at bounding box center [294, 151] width 39 height 23
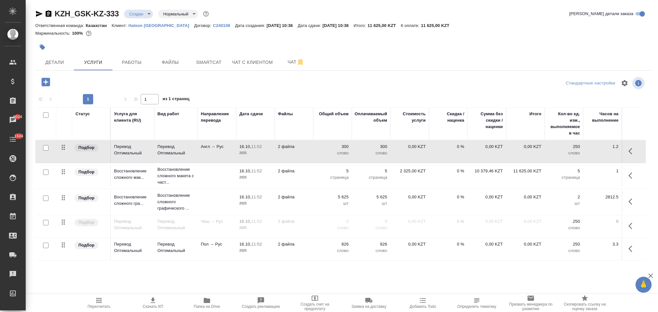
click at [309, 151] on td "2 файла" at bounding box center [294, 151] width 39 height 23
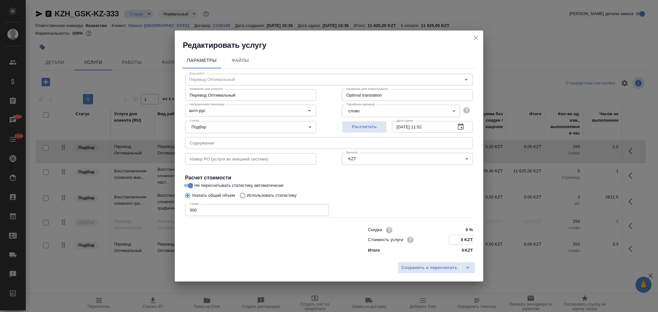
click at [463, 242] on input "0 KZT" at bounding box center [460, 239] width 23 height 9
click at [461, 241] on input "0 KZT" at bounding box center [460, 239] width 23 height 9
type input "11 KZT"
click at [445, 267] on span "Сохранить и пересчитать" at bounding box center [430, 267] width 56 height 7
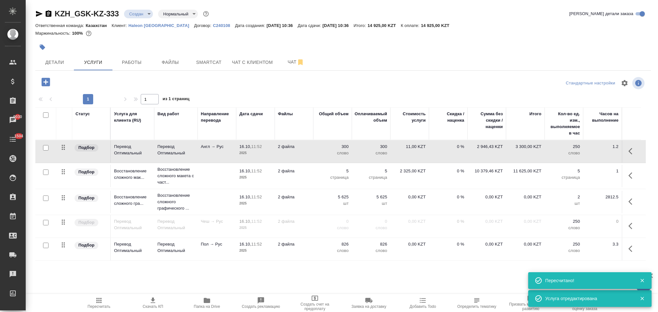
click at [401, 251] on td "0,00 KZT" at bounding box center [410, 249] width 39 height 23
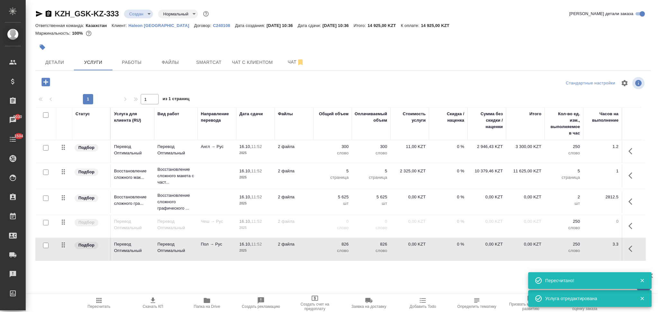
click at [401, 251] on td "0,00 KZT" at bounding box center [410, 249] width 39 height 23
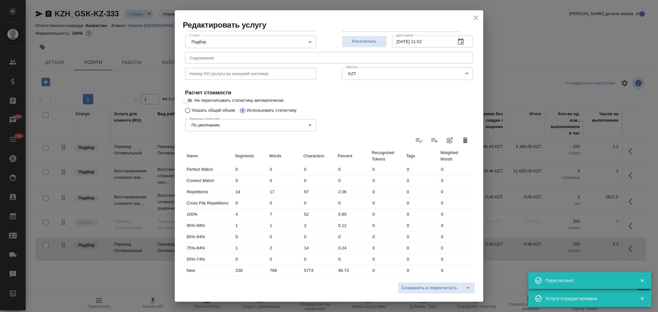
scroll to position [126, 0]
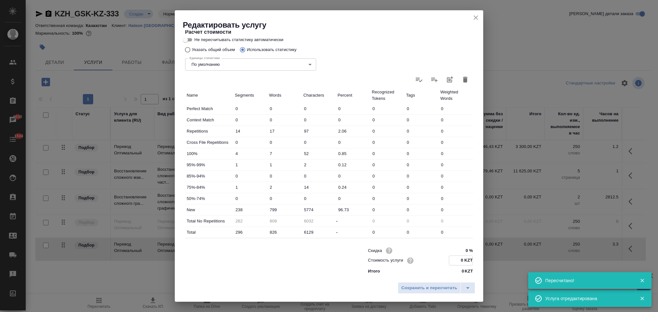
drag, startPoint x: 458, startPoint y: 261, endPoint x: 454, endPoint y: 260, distance: 4.1
click at [454, 260] on input "0 KZT" at bounding box center [460, 260] width 23 height 9
drag, startPoint x: 457, startPoint y: 260, endPoint x: 451, endPoint y: 255, distance: 7.7
click at [453, 258] on input "0 KZT" at bounding box center [460, 260] width 23 height 9
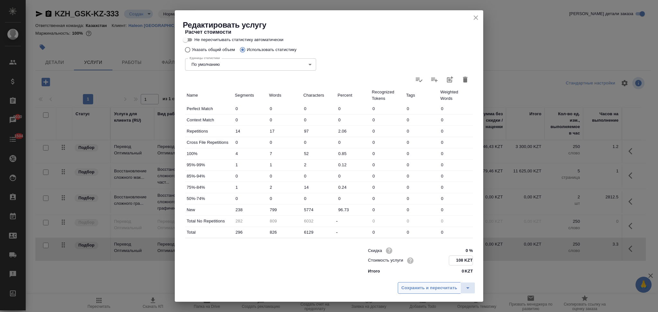
type input "108 KZT"
click at [436, 288] on span "Сохранить и пересчитать" at bounding box center [430, 288] width 56 height 7
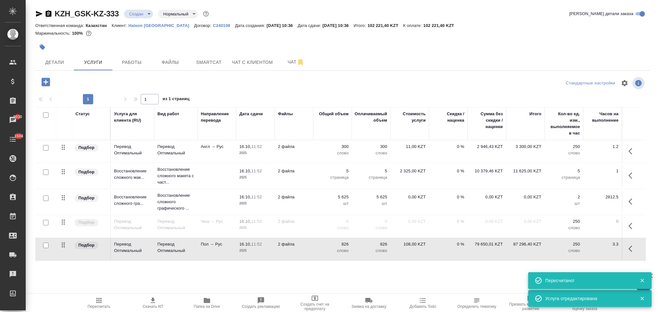
click at [441, 254] on td "0 %" at bounding box center [448, 249] width 39 height 23
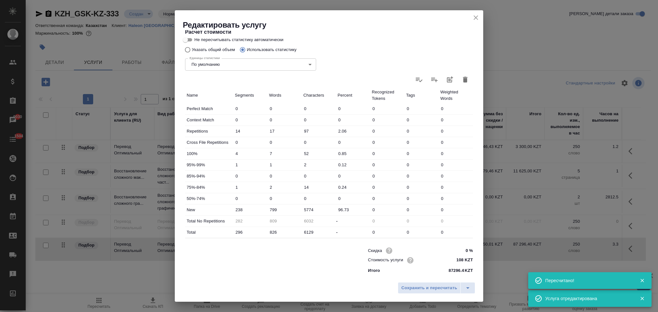
click at [454, 258] on input "108 KZT" at bounding box center [461, 260] width 24 height 9
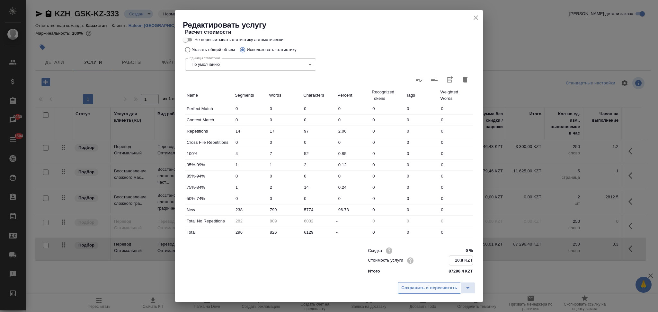
type input "10.8 KZT"
click at [436, 290] on span "Сохранить и пересчитать" at bounding box center [430, 288] width 56 height 7
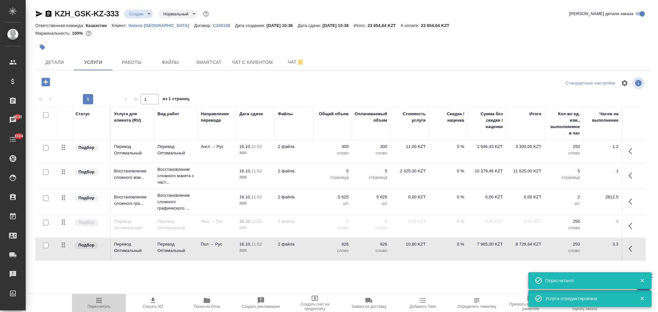
click at [98, 301] on icon "button" at bounding box center [98, 300] width 5 height 5
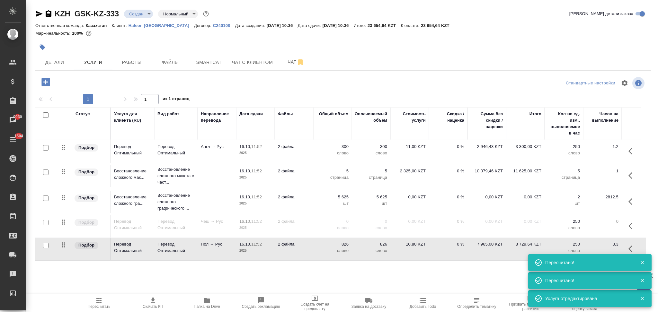
click at [152, 303] on icon "button" at bounding box center [153, 301] width 8 height 8
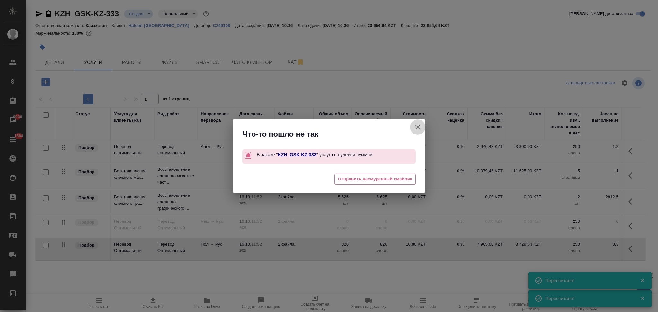
click at [414, 128] on icon "button" at bounding box center [418, 127] width 8 height 8
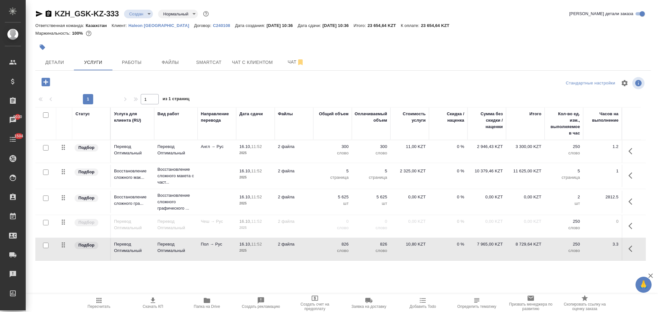
click at [317, 203] on p "шт" at bounding box center [333, 204] width 32 height 6
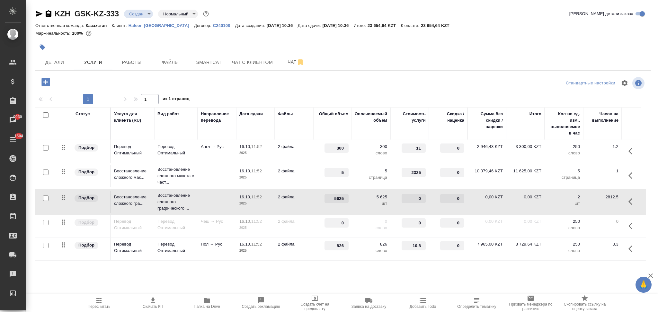
click at [317, 203] on td "5625" at bounding box center [332, 202] width 39 height 23
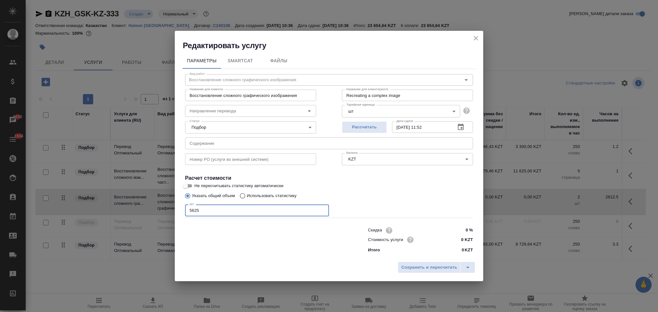
drag, startPoint x: 207, startPoint y: 214, endPoint x: 180, endPoint y: 216, distance: 26.8
click at [180, 216] on div "Параметры SmartCat Файлы Вид работ Восстановление сложного графического изображ…" at bounding box center [329, 155] width 309 height 208
type input "1"
drag, startPoint x: 463, startPoint y: 242, endPoint x: 458, endPoint y: 238, distance: 6.4
click at [458, 239] on input "0 KZT" at bounding box center [460, 239] width 23 height 9
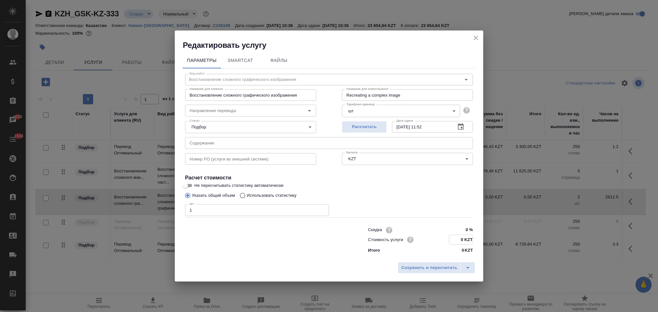
paste input "5625"
type input "5625 KZT"
click at [429, 271] on span "Сохранить и пересчитать" at bounding box center [430, 268] width 56 height 7
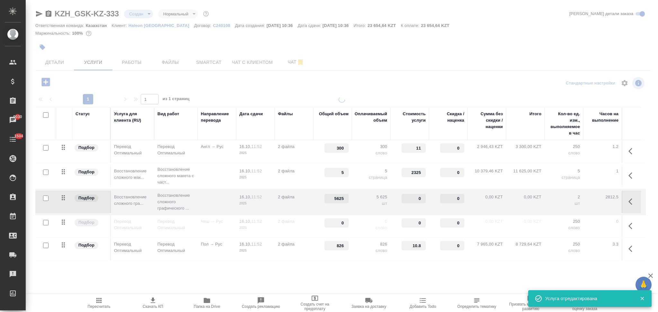
type input "1"
type input "5625"
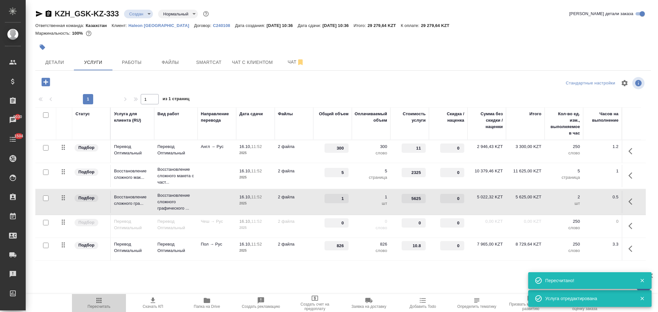
click at [99, 301] on icon "button" at bounding box center [98, 300] width 5 height 5
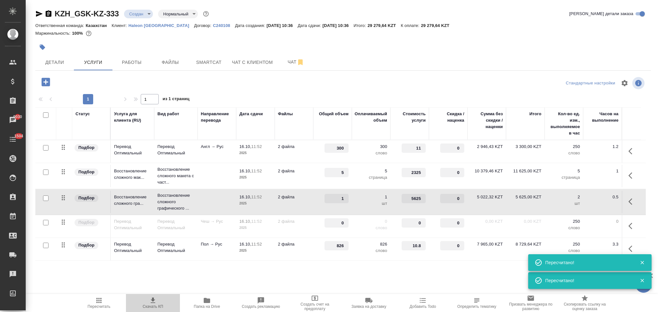
click at [155, 299] on icon "button" at bounding box center [153, 301] width 8 height 8
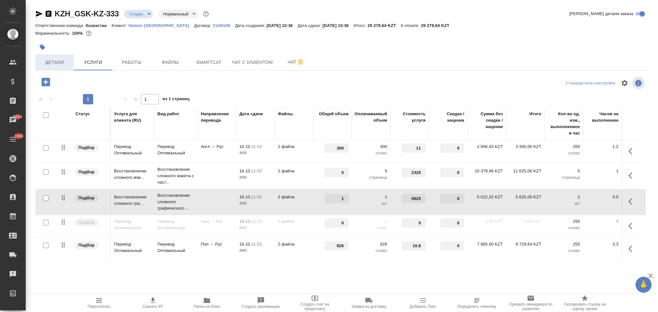
click at [54, 59] on span "Детали" at bounding box center [54, 63] width 31 height 8
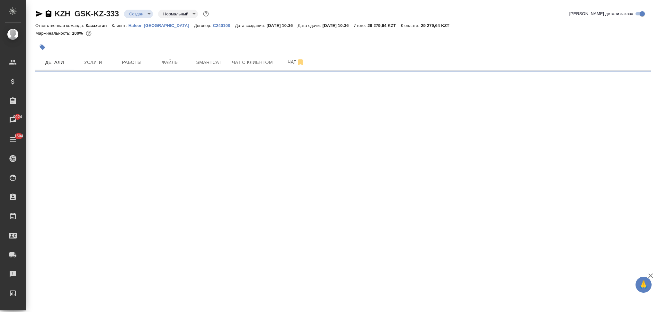
select select "RU"
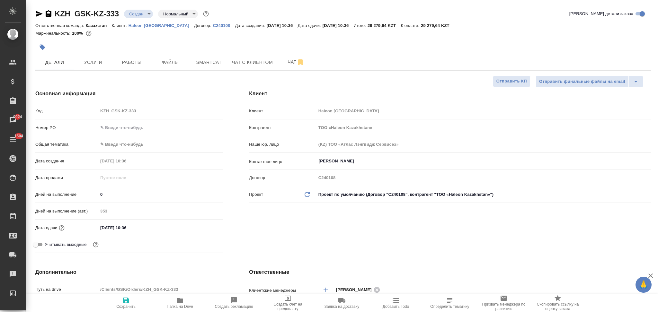
type textarea "x"
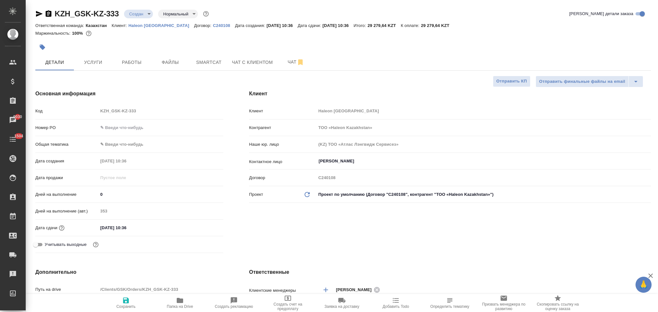
type textarea "x"
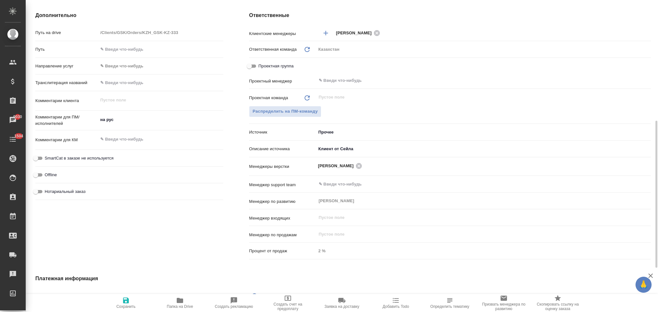
scroll to position [371, 0]
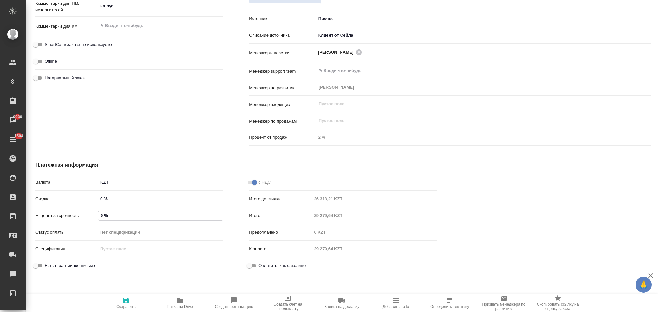
click at [100, 213] on input "0 %" at bounding box center [160, 215] width 125 height 9
type textarea "x"
type input "10 %"
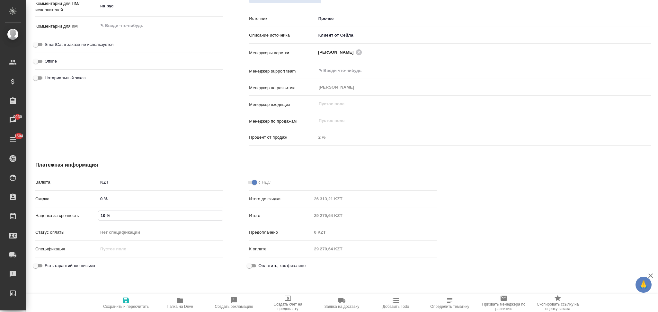
type textarea "x"
type input "100 %"
click at [127, 304] on icon "button" at bounding box center [126, 301] width 8 height 8
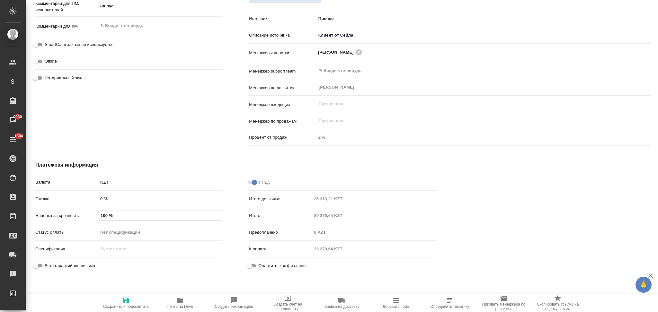
type textarea "x"
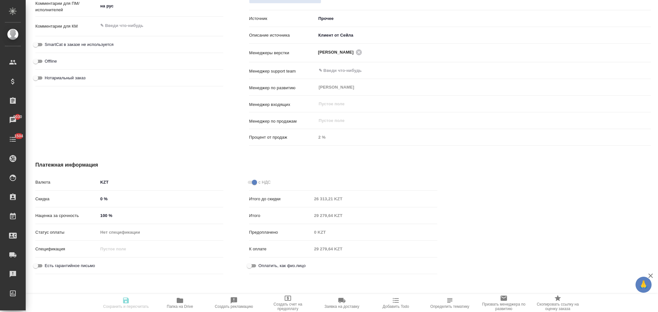
type textarea "x"
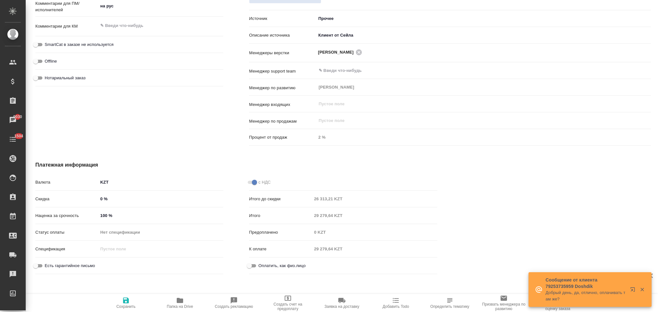
type textarea "x"
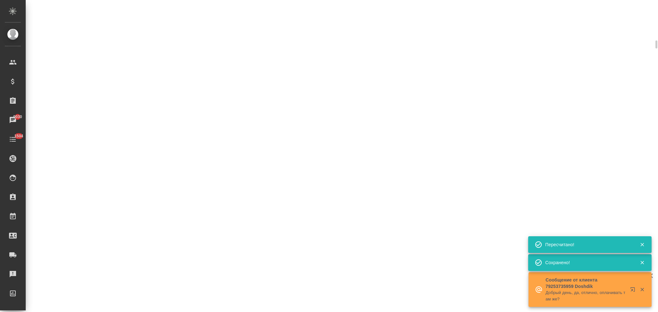
select select "RU"
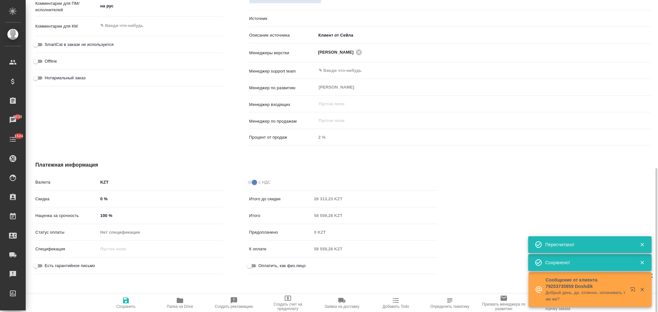
type textarea "x"
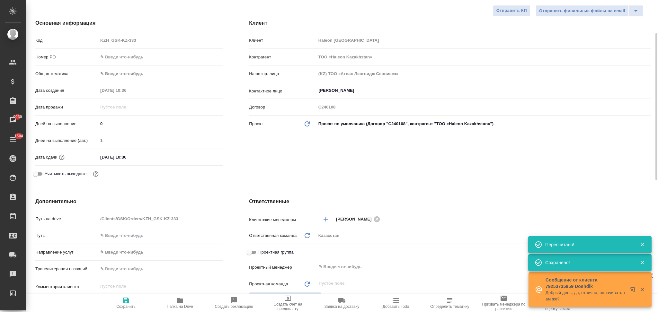
scroll to position [0, 0]
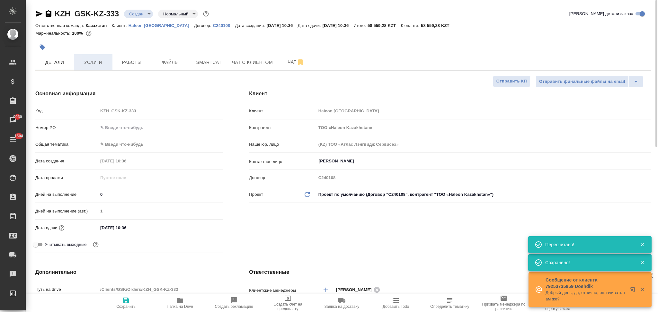
click at [86, 64] on span "Услуги" at bounding box center [93, 63] width 31 height 8
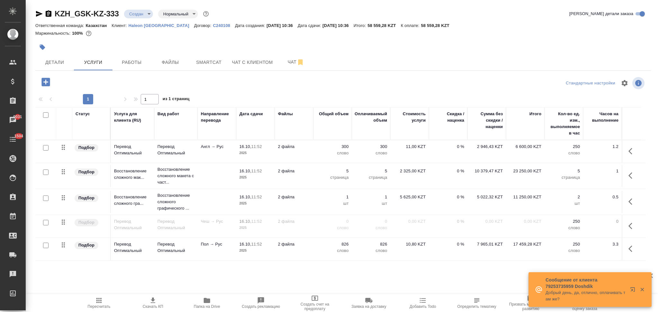
click at [150, 303] on icon "button" at bounding box center [153, 301] width 8 height 8
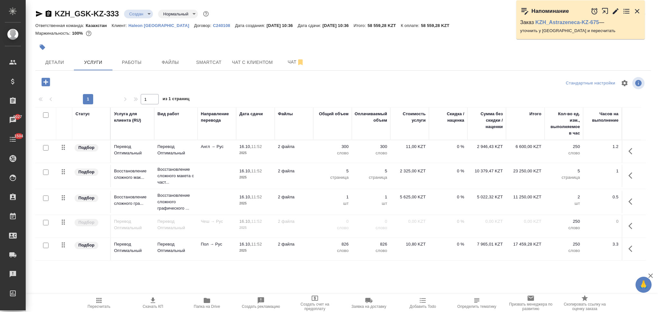
click at [629, 229] on icon "button" at bounding box center [633, 226] width 8 height 8
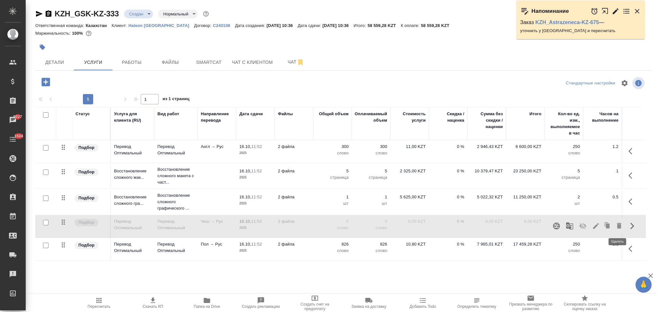
click at [617, 228] on icon "button" at bounding box center [619, 226] width 5 height 6
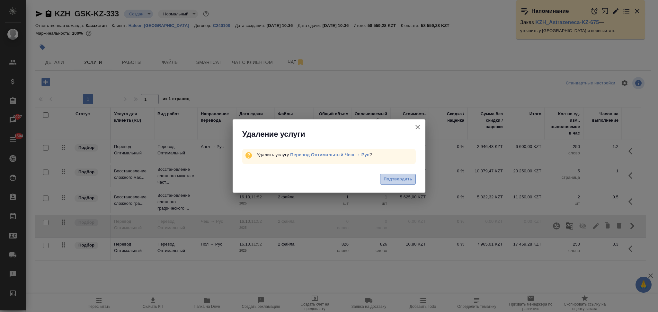
click at [405, 176] on span "Подтвердить" at bounding box center [398, 179] width 29 height 7
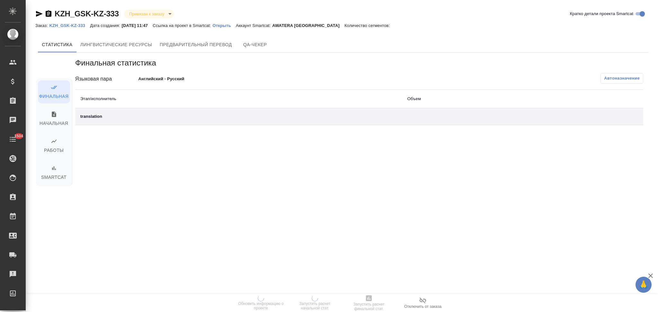
click at [233, 26] on p "Открыть" at bounding box center [224, 25] width 23 height 5
click at [227, 27] on p "Открыть" at bounding box center [224, 25] width 23 height 5
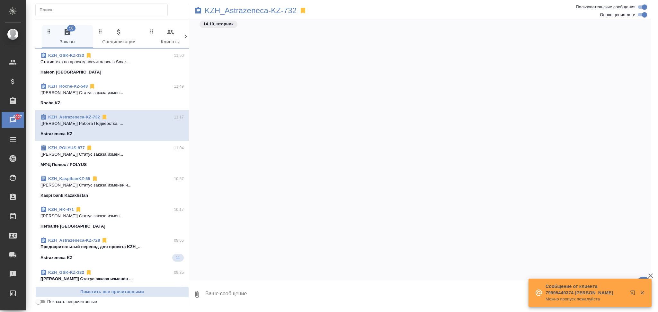
scroll to position [1201, 0]
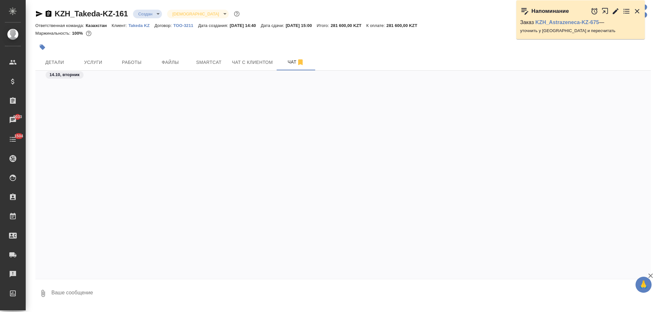
scroll to position [628, 0]
